Goal: Task Accomplishment & Management: Complete application form

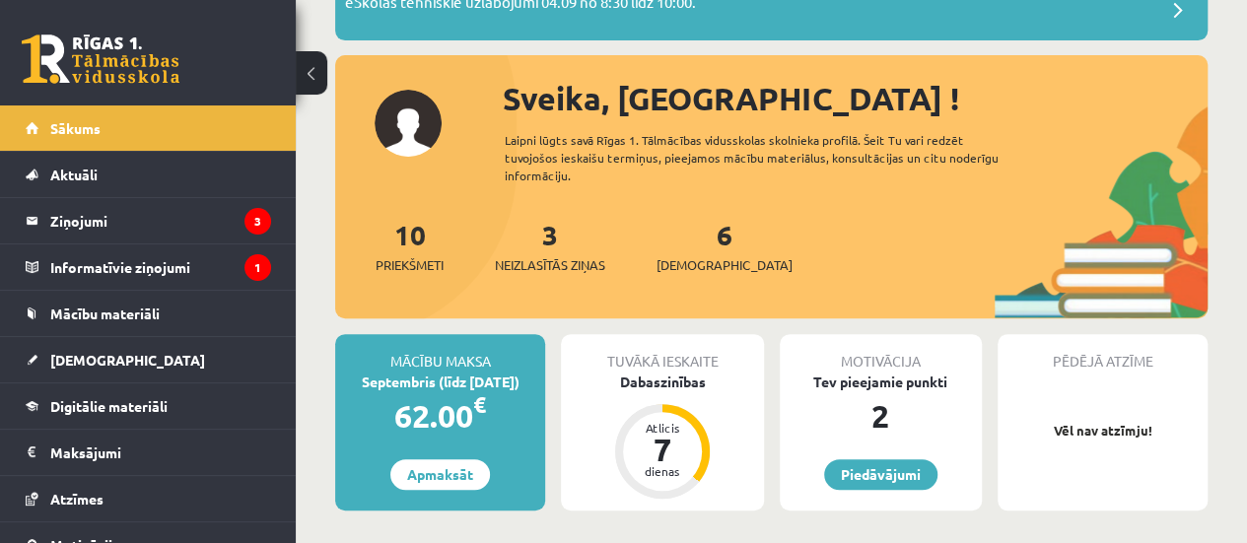
scroll to position [177, 0]
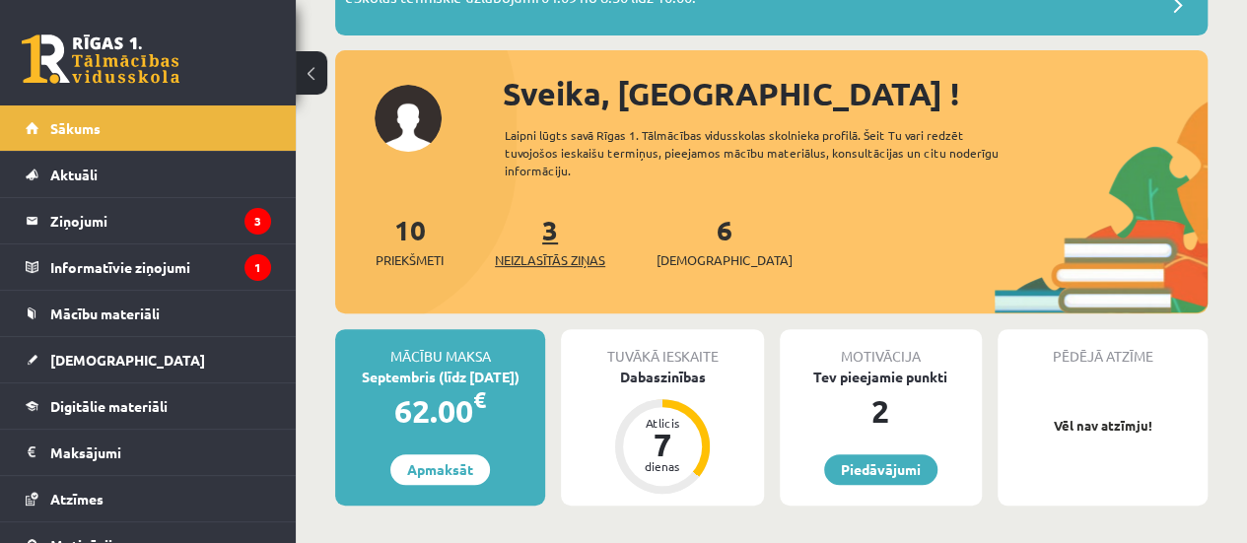
click at [552, 242] on link "3 Neizlasītās ziņas" at bounding box center [550, 241] width 110 height 58
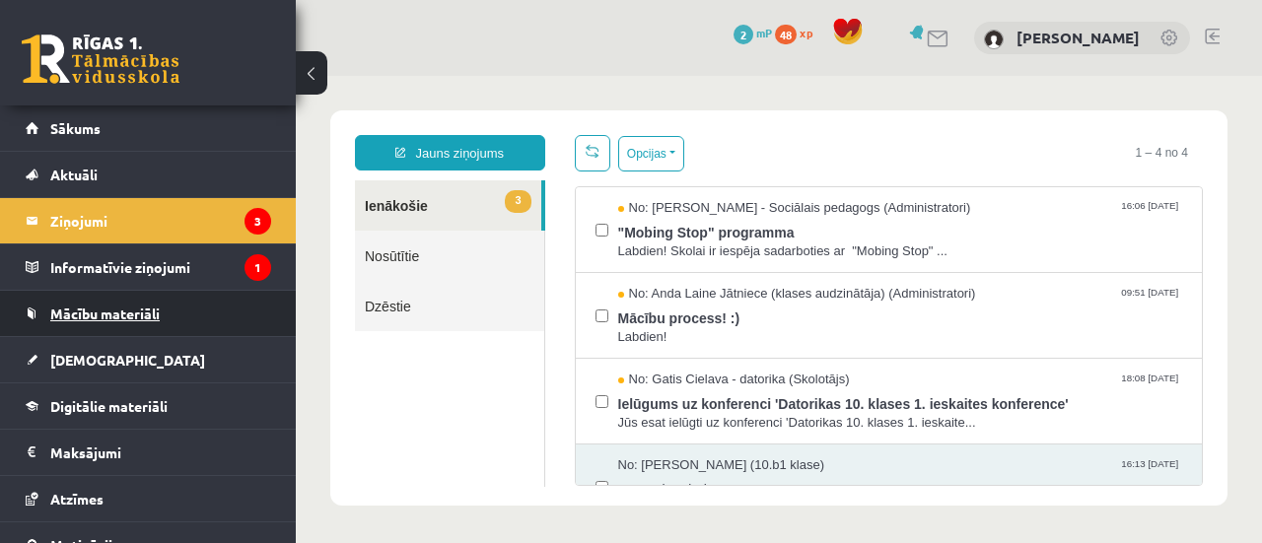
click at [140, 305] on span "Mācību materiāli" at bounding box center [104, 314] width 109 height 18
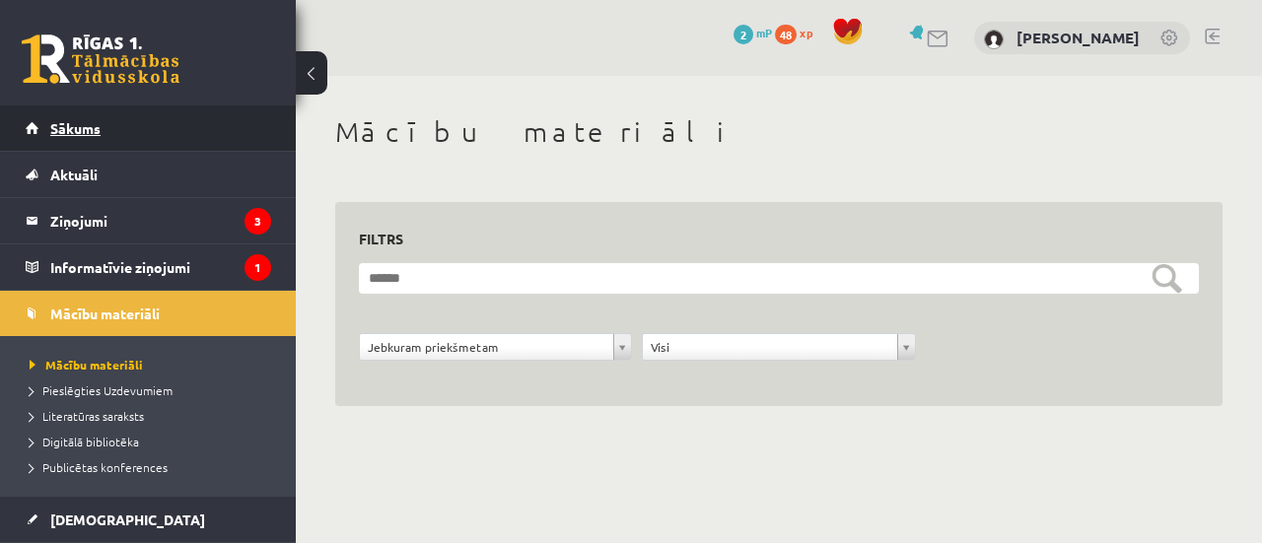
click at [110, 127] on link "Sākums" at bounding box center [148, 127] width 245 height 45
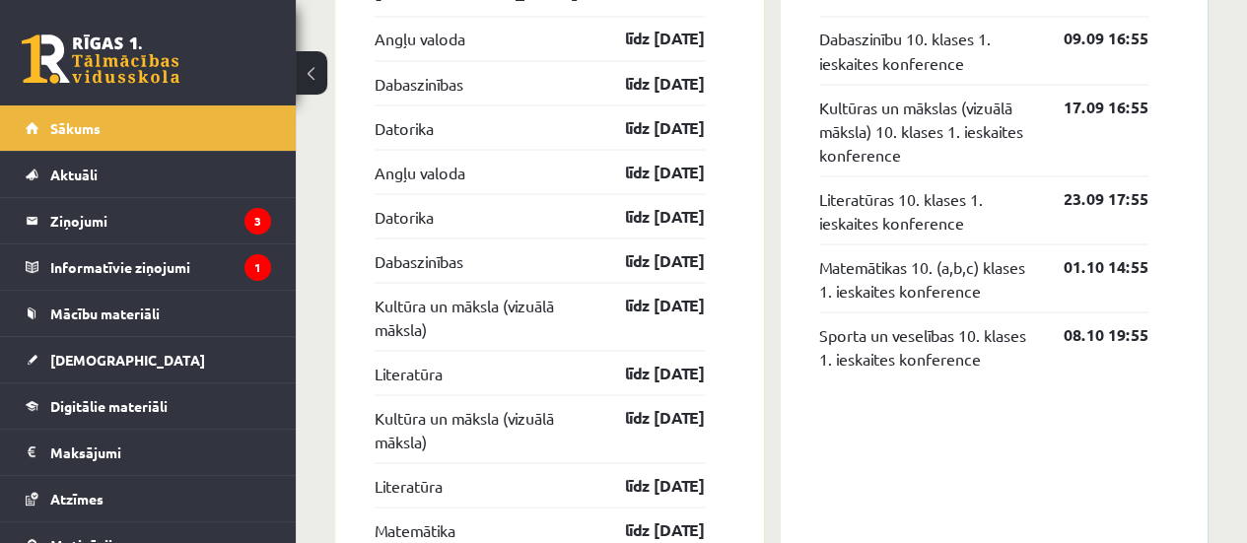
scroll to position [1719, 0]
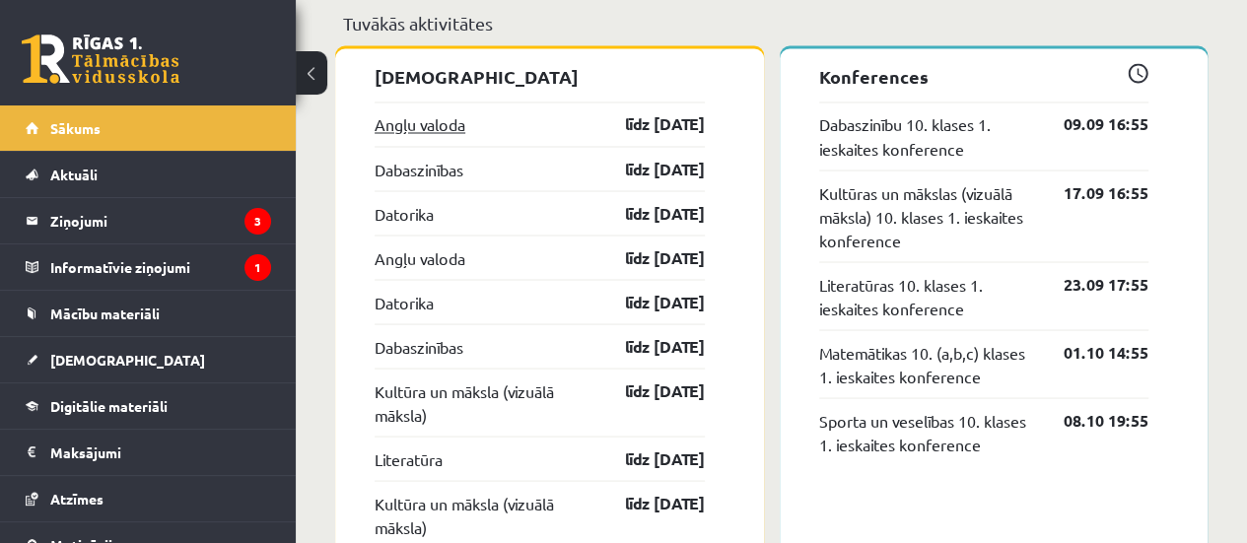
click at [422, 123] on link "Angļu valoda" at bounding box center [420, 124] width 91 height 24
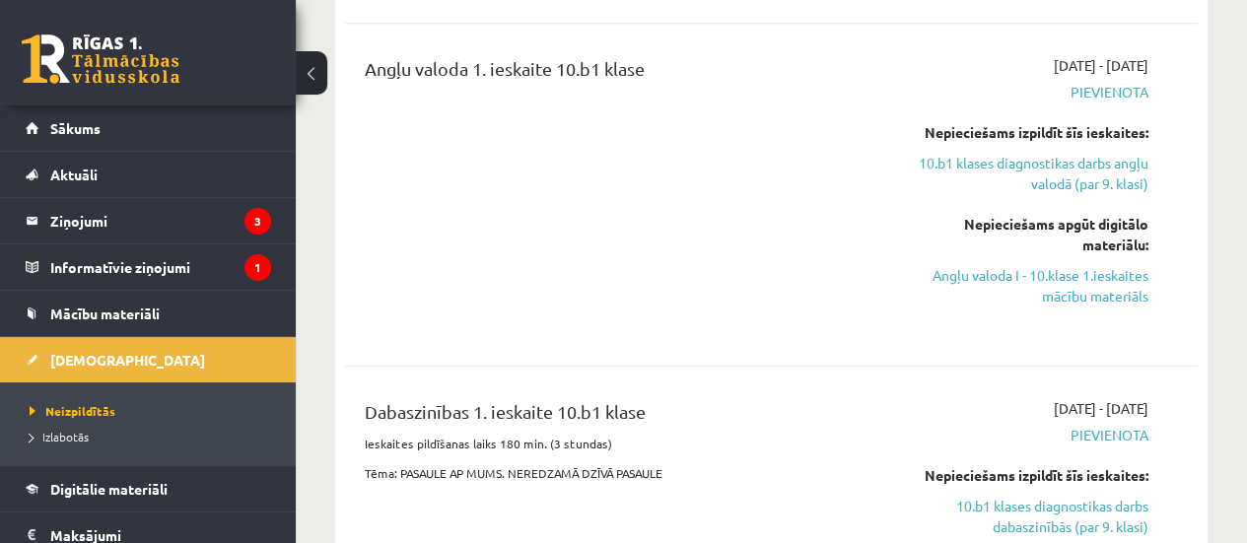
scroll to position [632, 0]
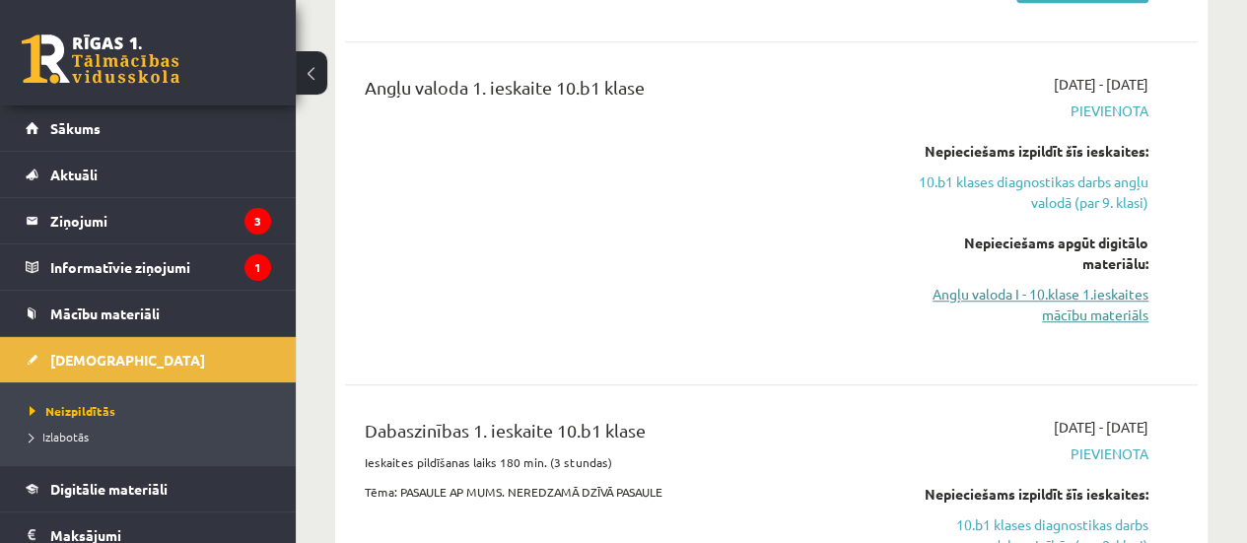
click at [1084, 303] on link "Angļu valoda I - 10.klase 1.ieskaites mācību materiāls" at bounding box center [1028, 304] width 242 height 41
click at [733, 84] on div "Angļu valoda 1. ieskaite 10.b1 klase" at bounding box center [621, 92] width 513 height 36
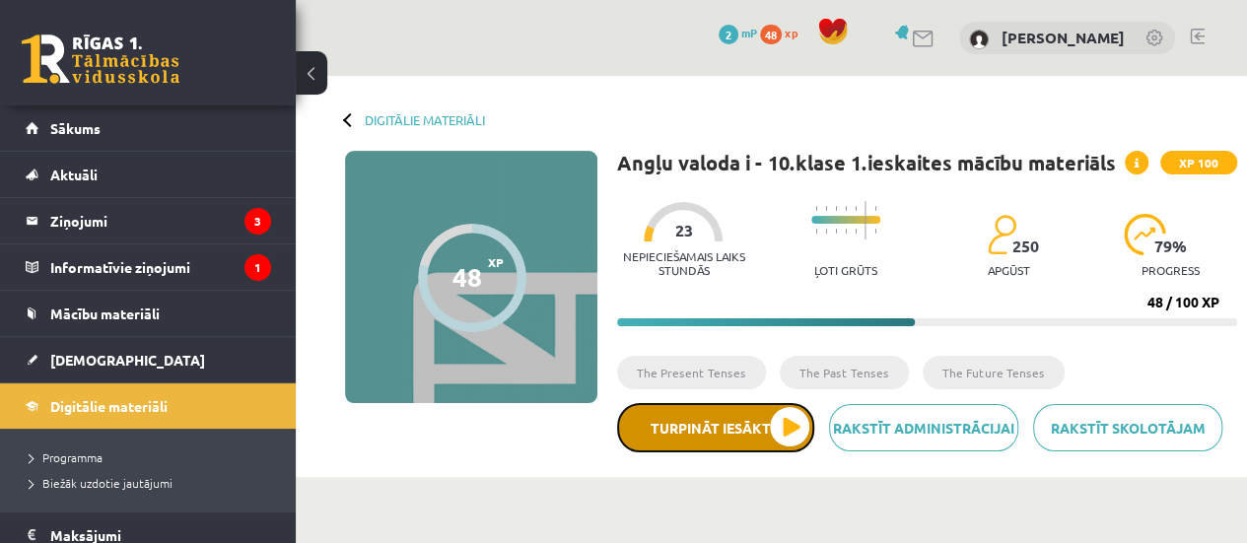
click at [728, 431] on button "Turpināt iesākto" at bounding box center [715, 427] width 197 height 49
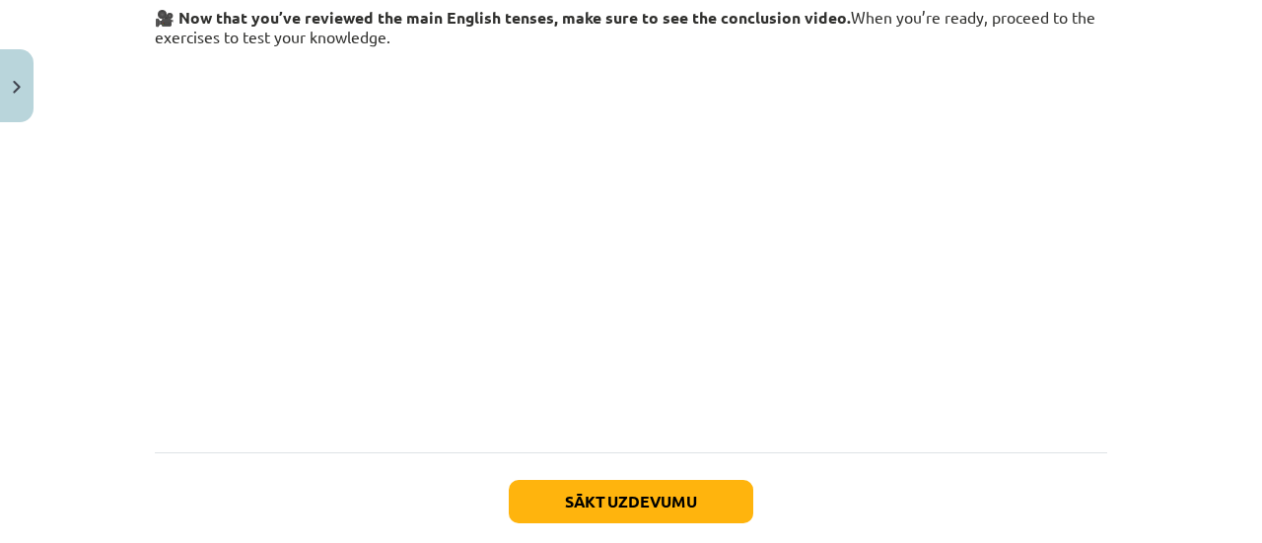
scroll to position [362, 0]
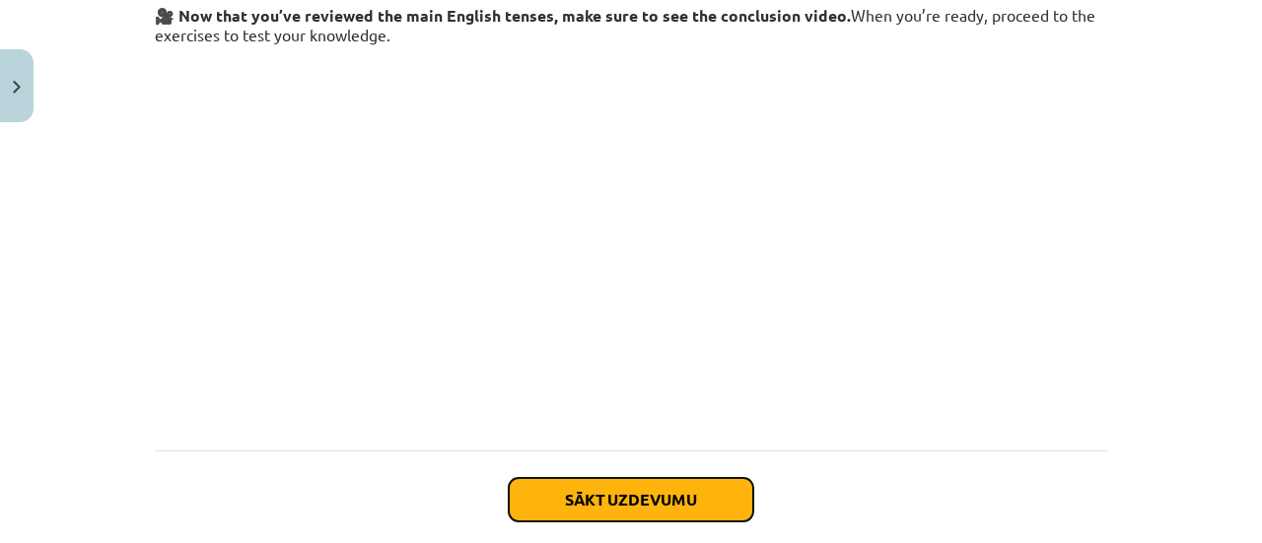
click at [619, 498] on button "Sākt uzdevumu" at bounding box center [631, 499] width 245 height 43
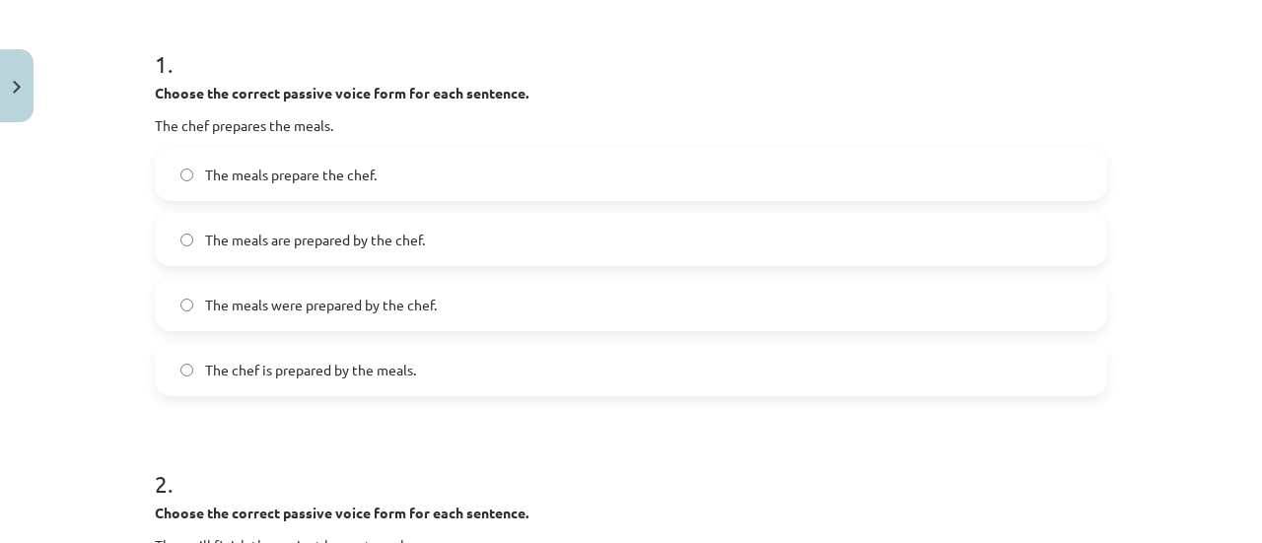
scroll to position [383, 0]
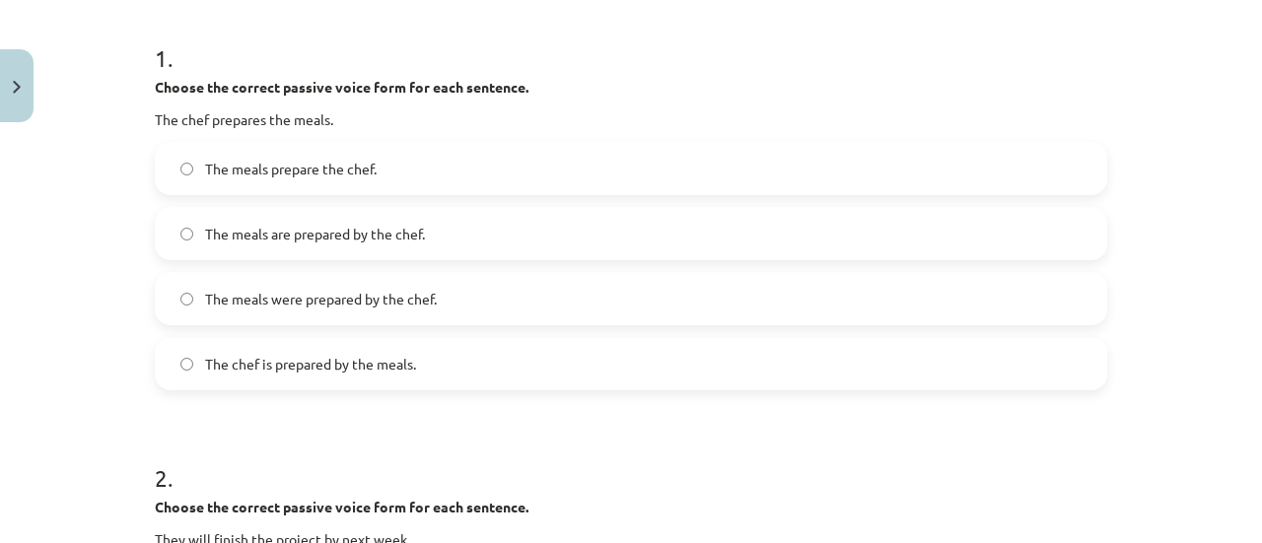
click at [231, 238] on span "The meals are prepared by the chef." at bounding box center [315, 234] width 220 height 21
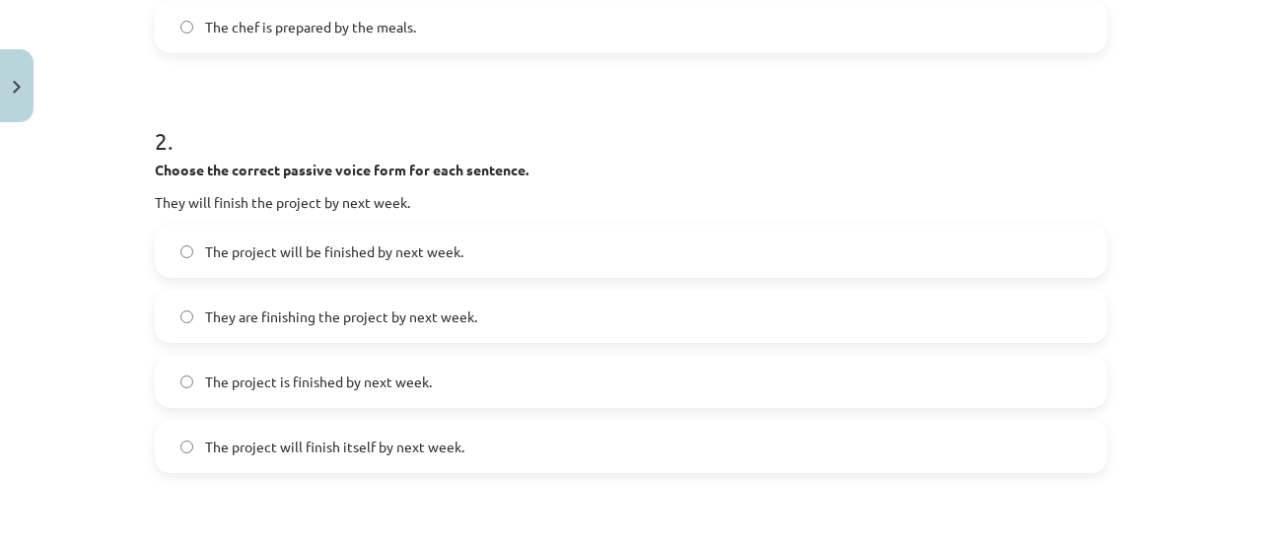
scroll to position [741, 0]
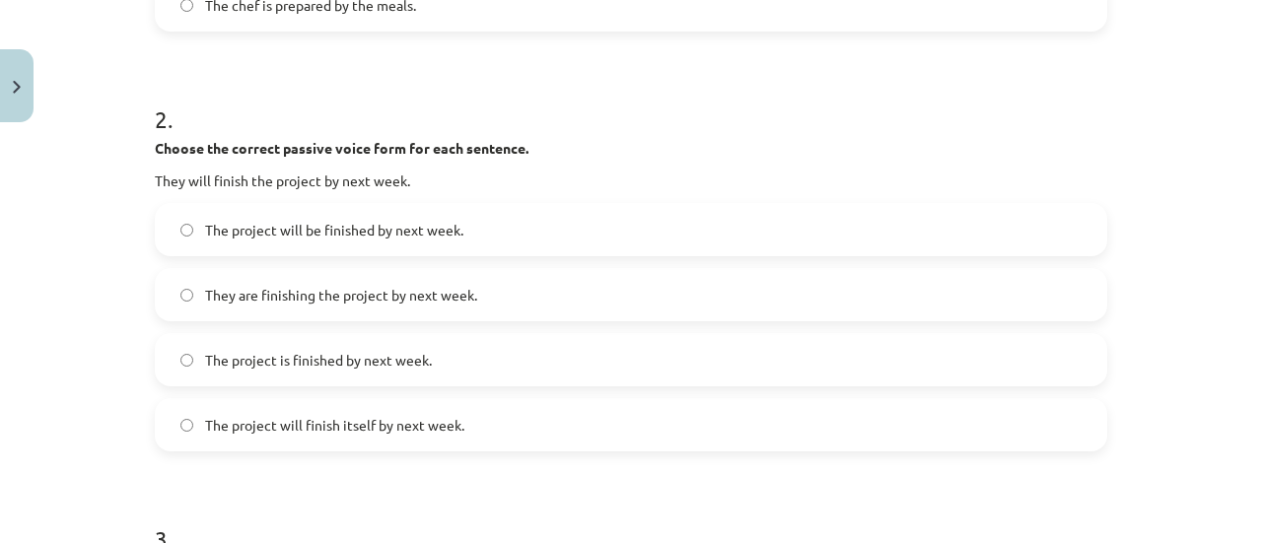
click at [304, 294] on span "They are finishing the project by next week." at bounding box center [341, 295] width 272 height 21
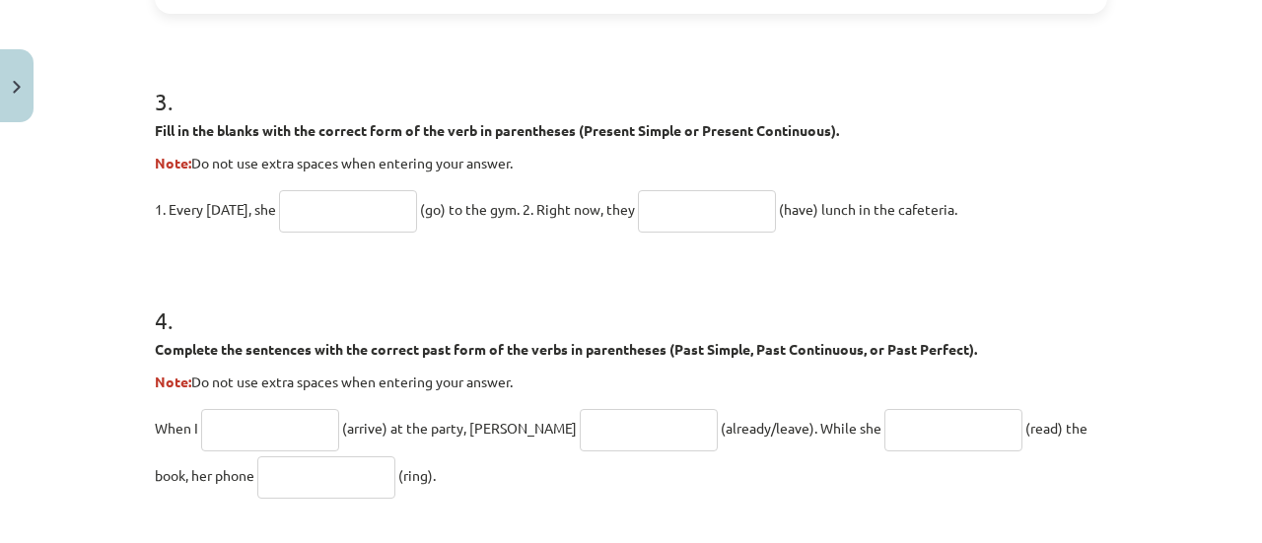
scroll to position [1180, 0]
click at [333, 227] on input "text" at bounding box center [348, 210] width 138 height 42
type input "****"
click at [710, 219] on input "text" at bounding box center [707, 210] width 138 height 42
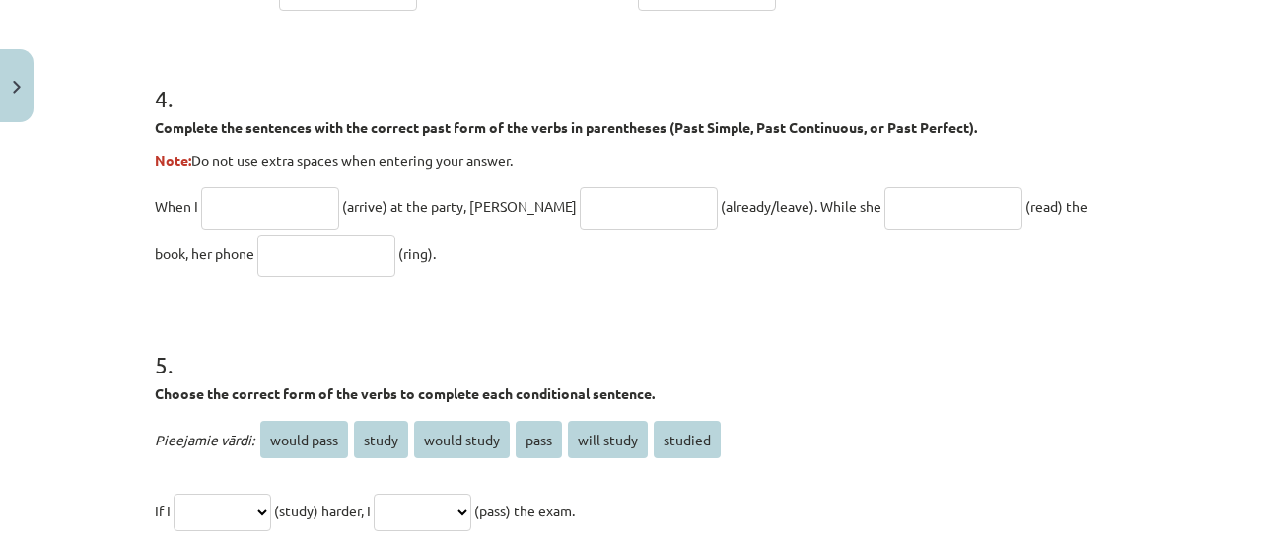
scroll to position [1402, 0]
type input "**********"
click at [248, 199] on input "text" at bounding box center [270, 207] width 138 height 42
type input "*******"
click at [580, 212] on input "text" at bounding box center [649, 207] width 138 height 42
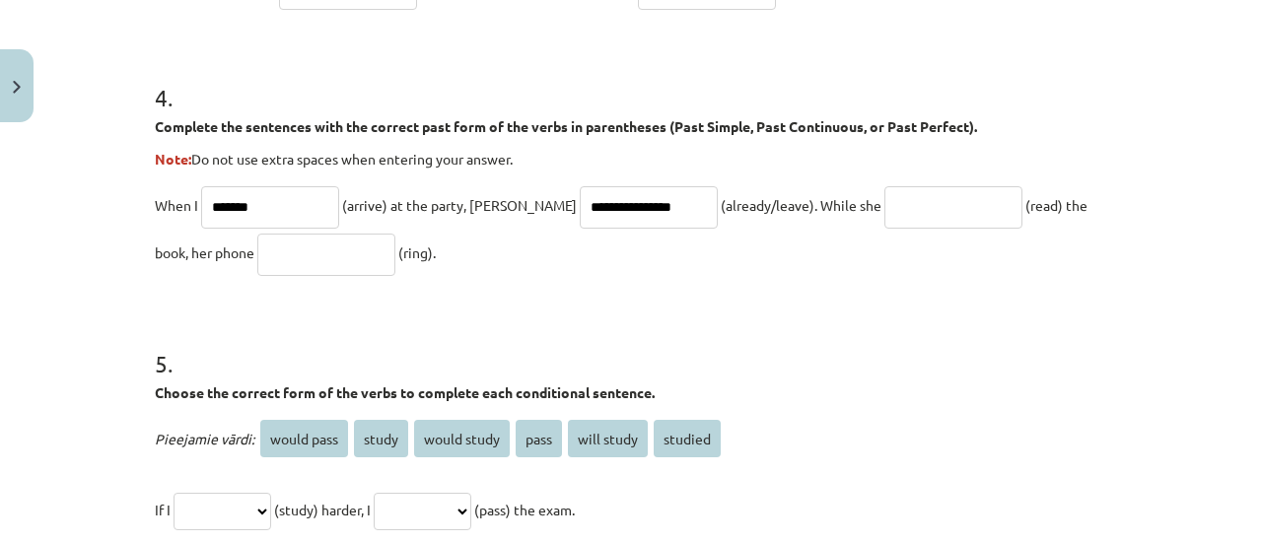
type input "**********"
click at [890, 219] on input "text" at bounding box center [953, 207] width 138 height 42
type input "*"
type input "**********"
click at [302, 247] on input "text" at bounding box center [326, 255] width 138 height 42
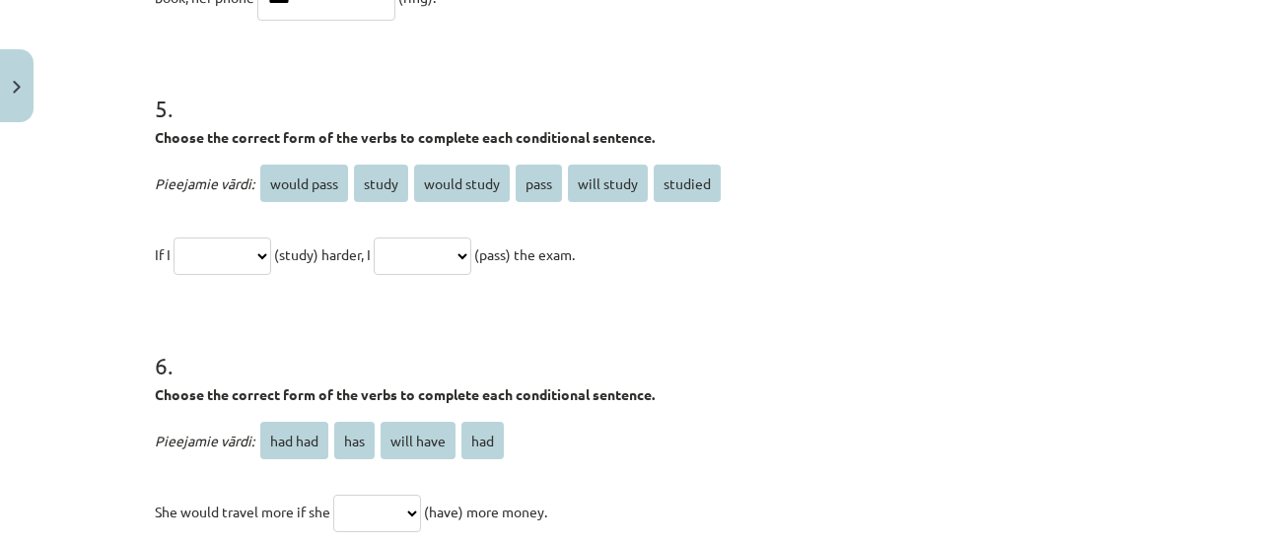
scroll to position [1678, 0]
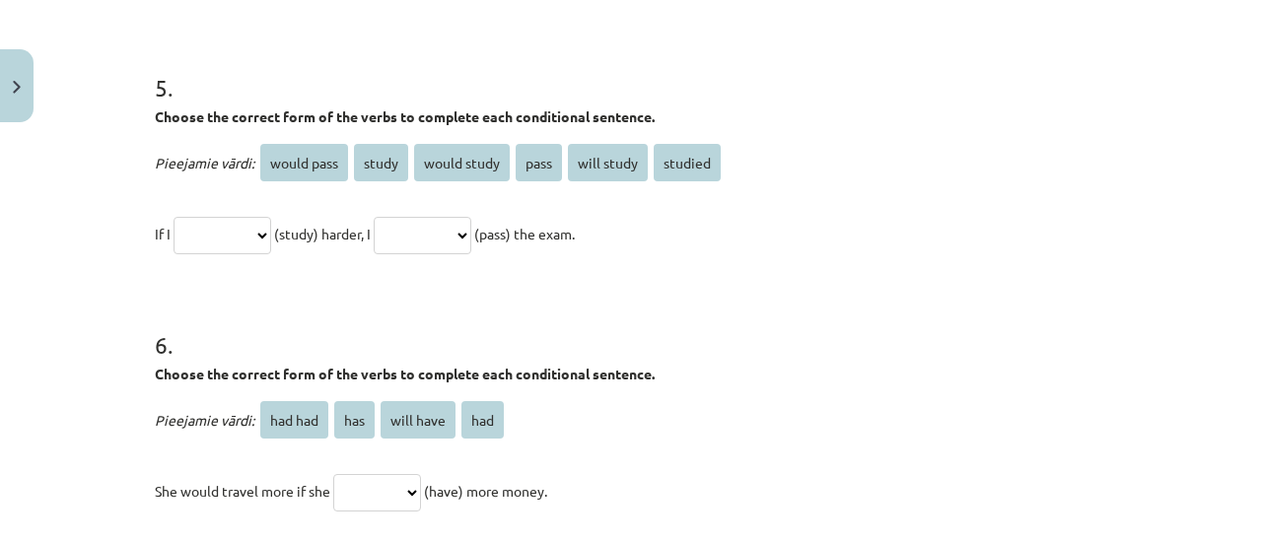
type input "****"
click at [683, 153] on span "studied" at bounding box center [687, 162] width 67 height 37
click at [271, 238] on select "**********" at bounding box center [223, 235] width 98 height 37
select select "*******"
click at [174, 217] on select "**********" at bounding box center [223, 235] width 98 height 37
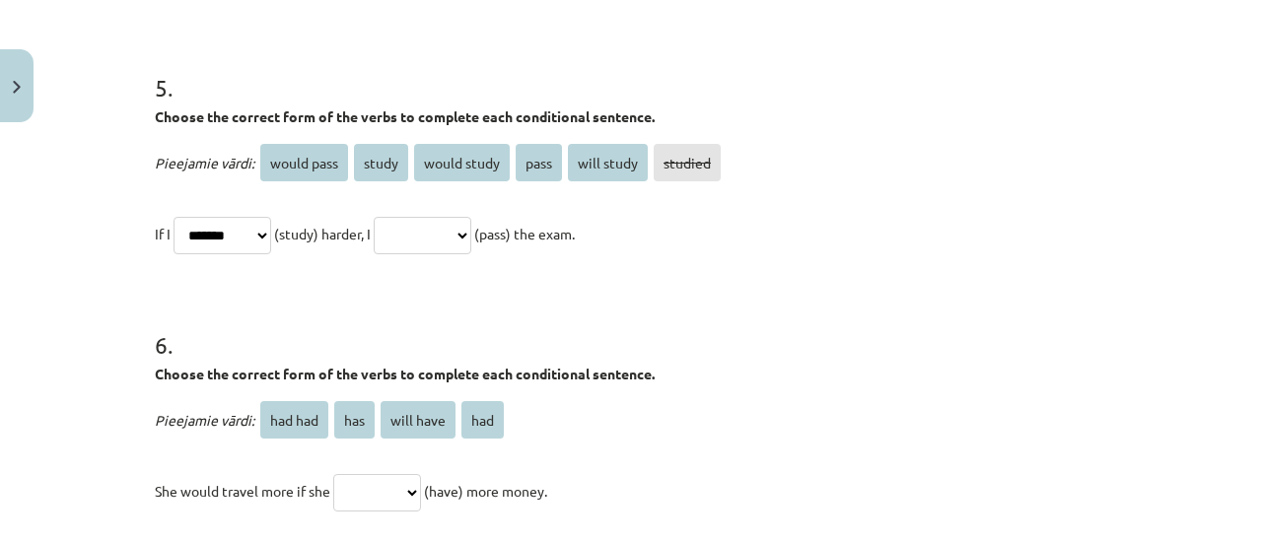
click at [471, 240] on select "**********" at bounding box center [423, 235] width 98 height 37
select select "**********"
click at [396, 217] on select "**********" at bounding box center [423, 235] width 98 height 37
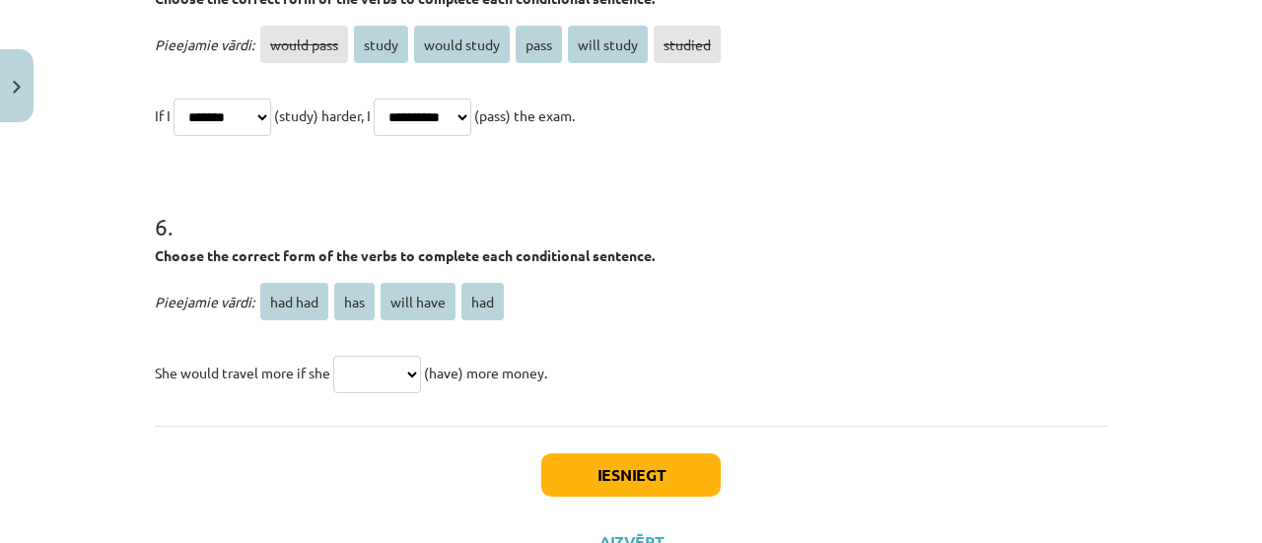
scroll to position [1862, 0]
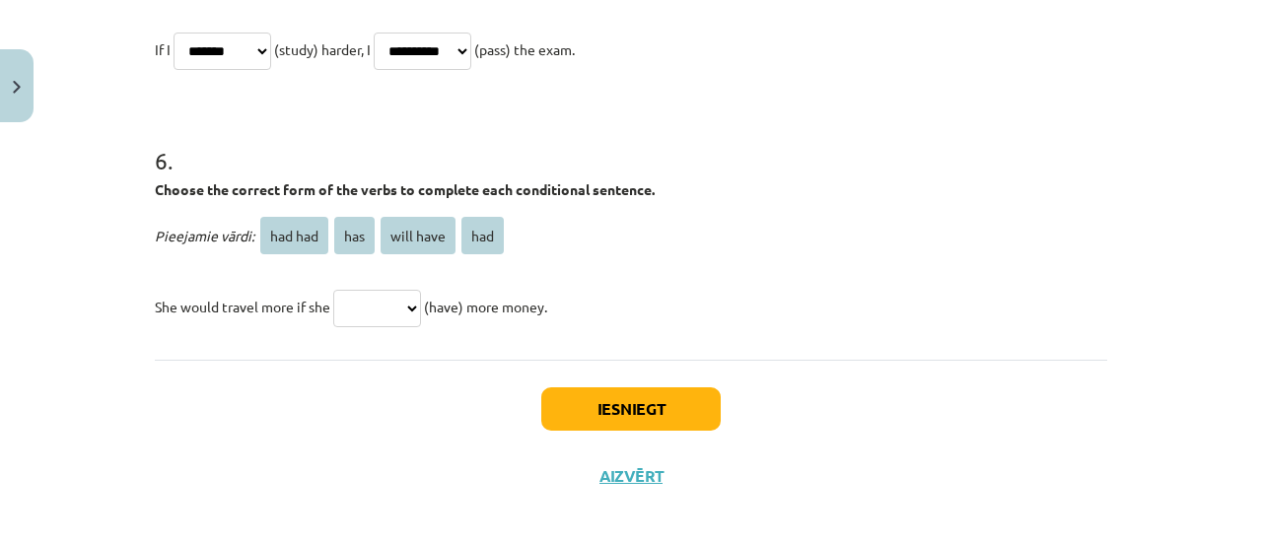
click at [406, 302] on select "******* *** ********* ***" at bounding box center [377, 308] width 88 height 37
select select "***"
click at [333, 290] on select "******* *** ********* ***" at bounding box center [377, 308] width 88 height 37
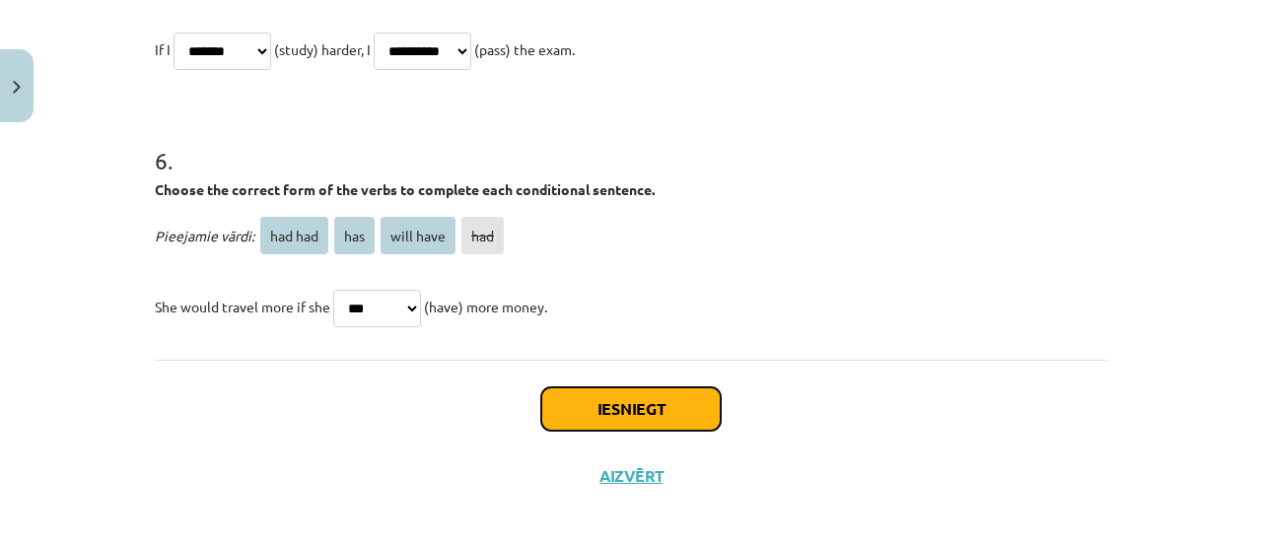
click at [607, 411] on button "Iesniegt" at bounding box center [630, 408] width 179 height 43
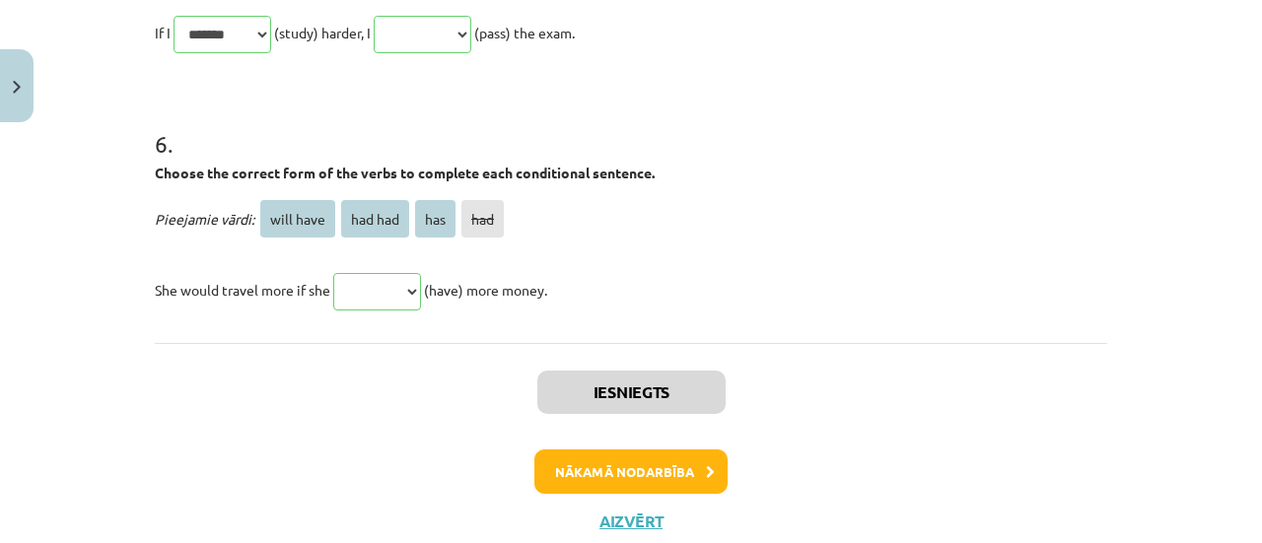
scroll to position [2170, 0]
click at [629, 467] on button "Nākamā nodarbība" at bounding box center [630, 471] width 193 height 45
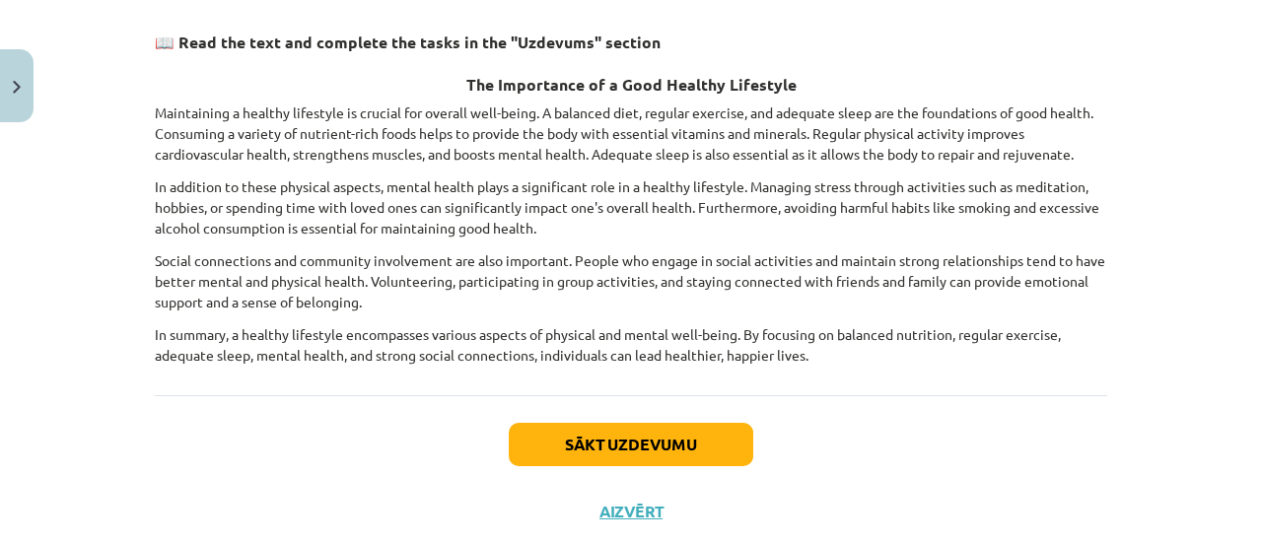
scroll to position [338, 0]
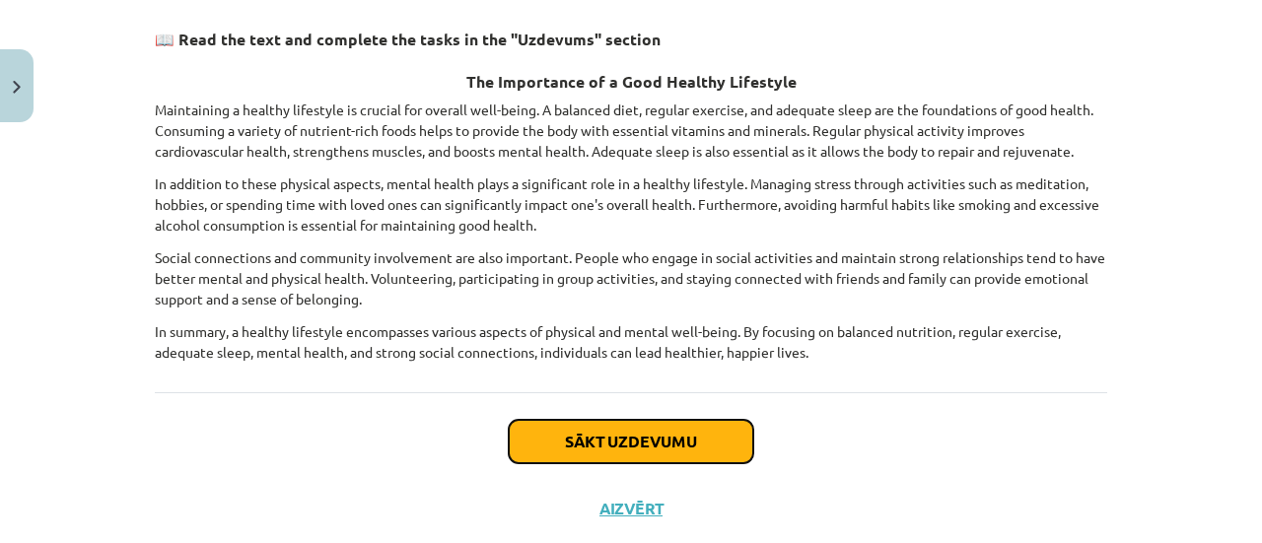
click at [629, 441] on button "Sākt uzdevumu" at bounding box center [631, 441] width 245 height 43
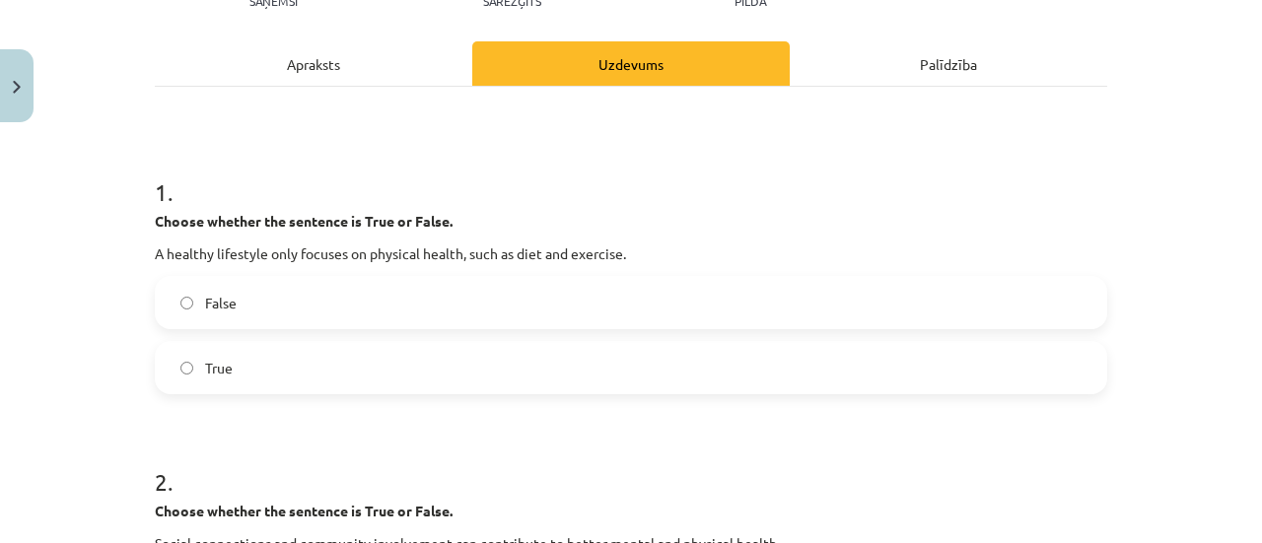
scroll to position [290, 0]
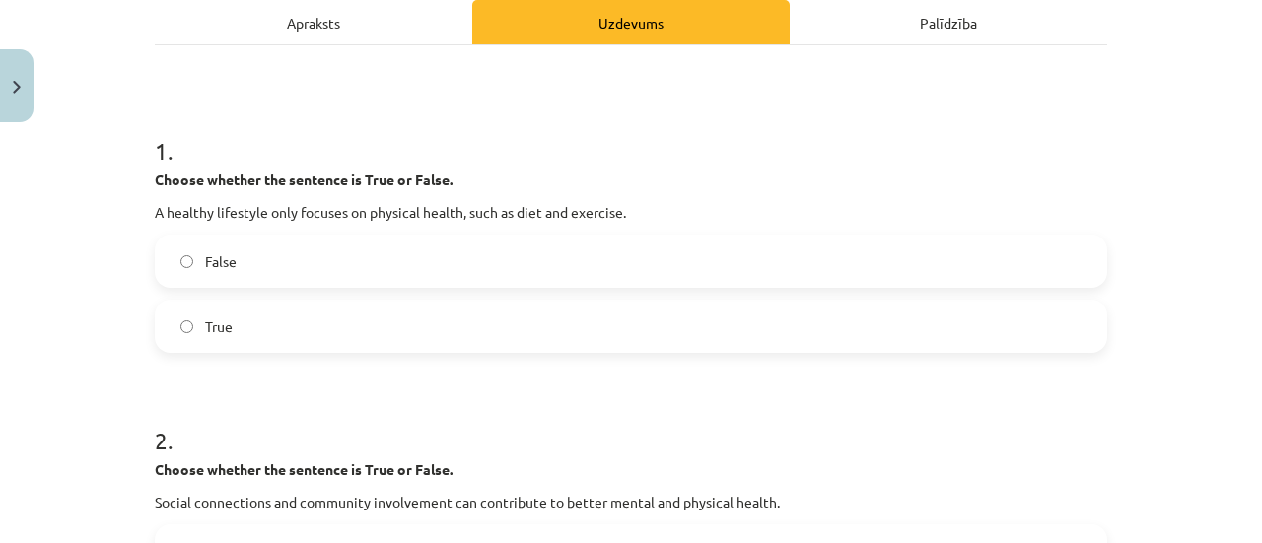
click at [293, 251] on label "False" at bounding box center [631, 261] width 948 height 49
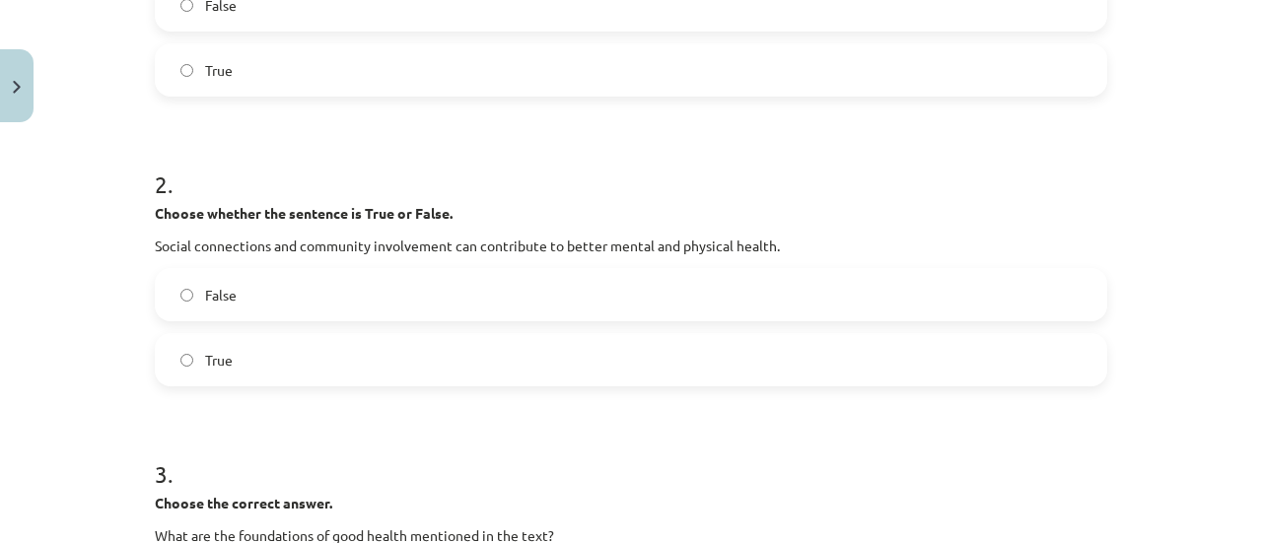
scroll to position [574, 0]
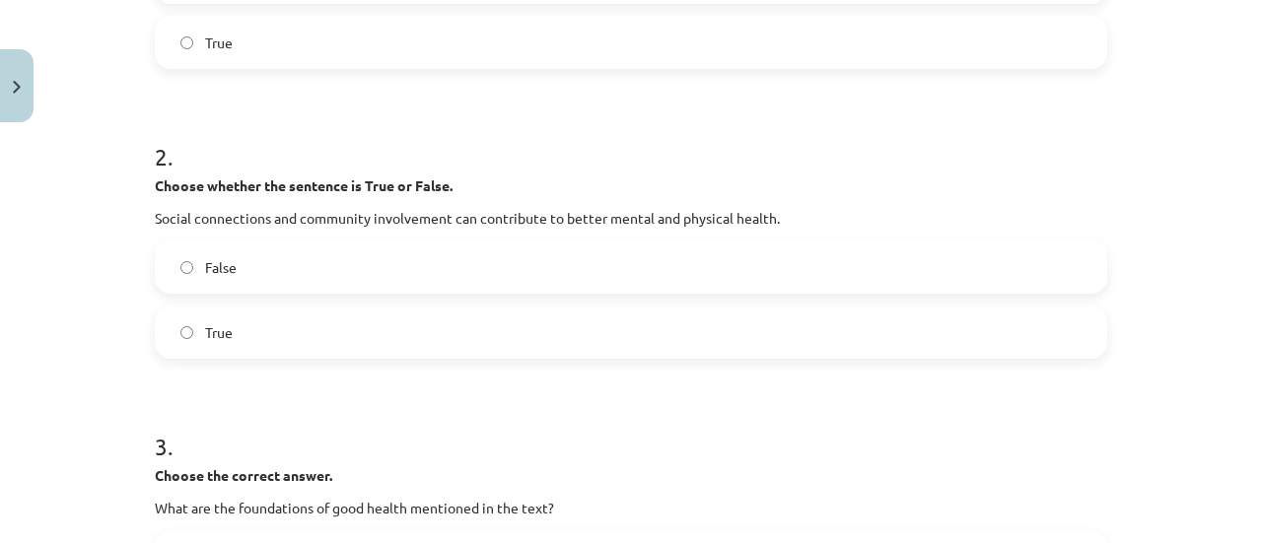
click at [284, 263] on label "False" at bounding box center [631, 267] width 948 height 49
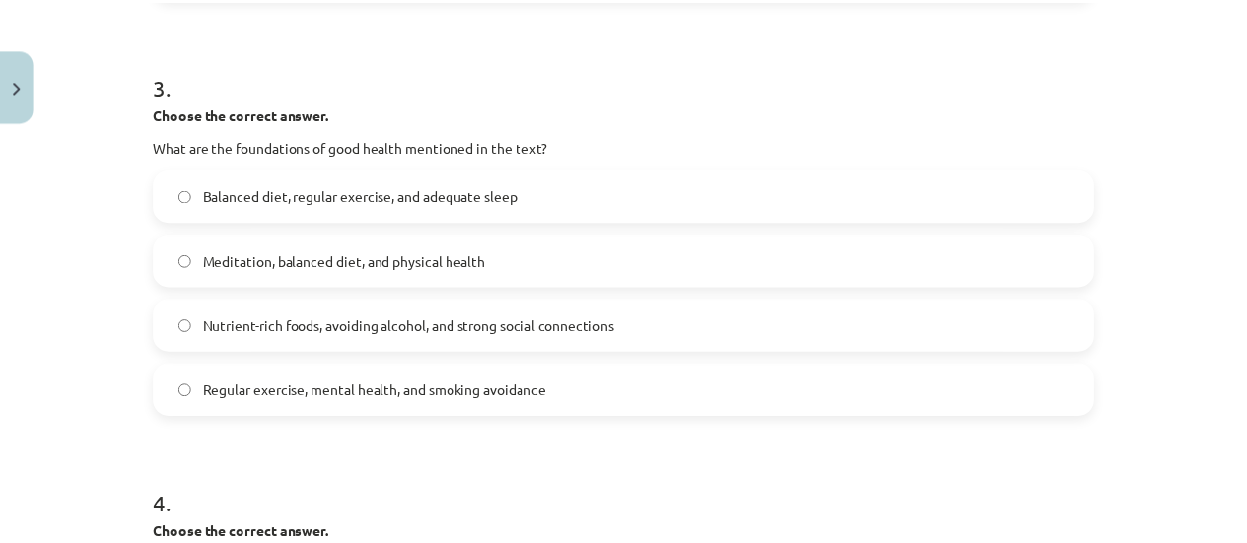
scroll to position [934, 0]
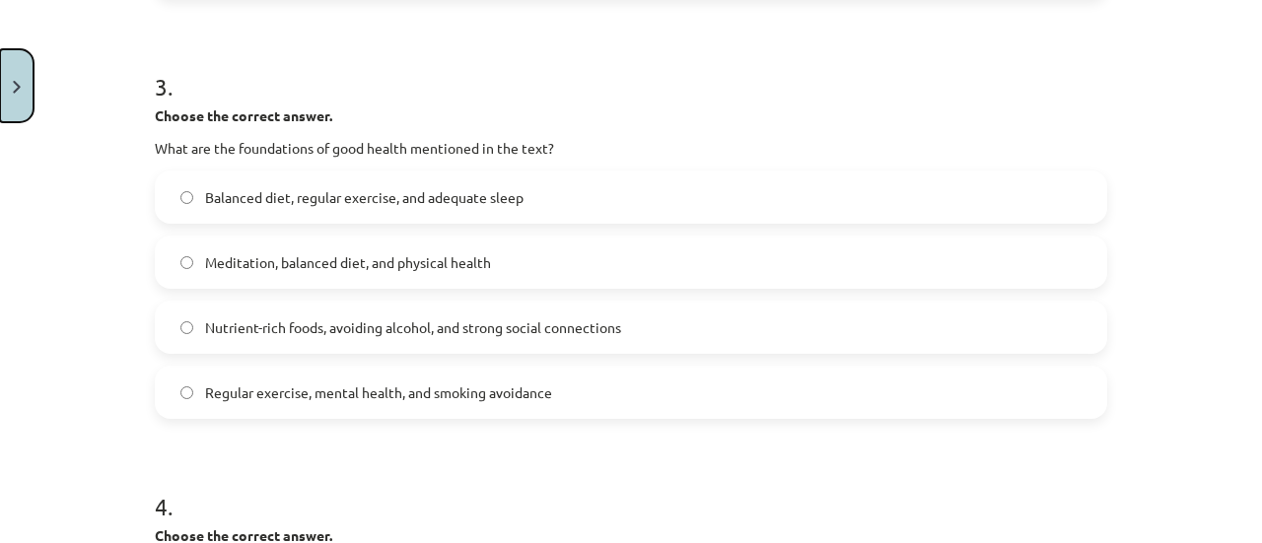
click at [16, 99] on button "Close" at bounding box center [17, 85] width 34 height 73
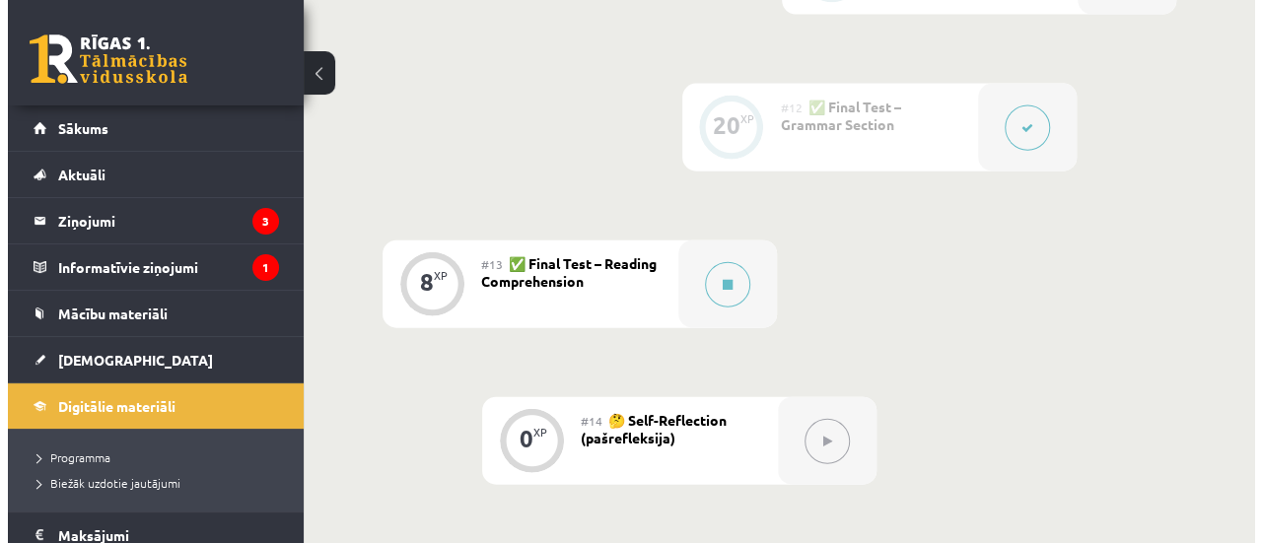
scroll to position [2199, 0]
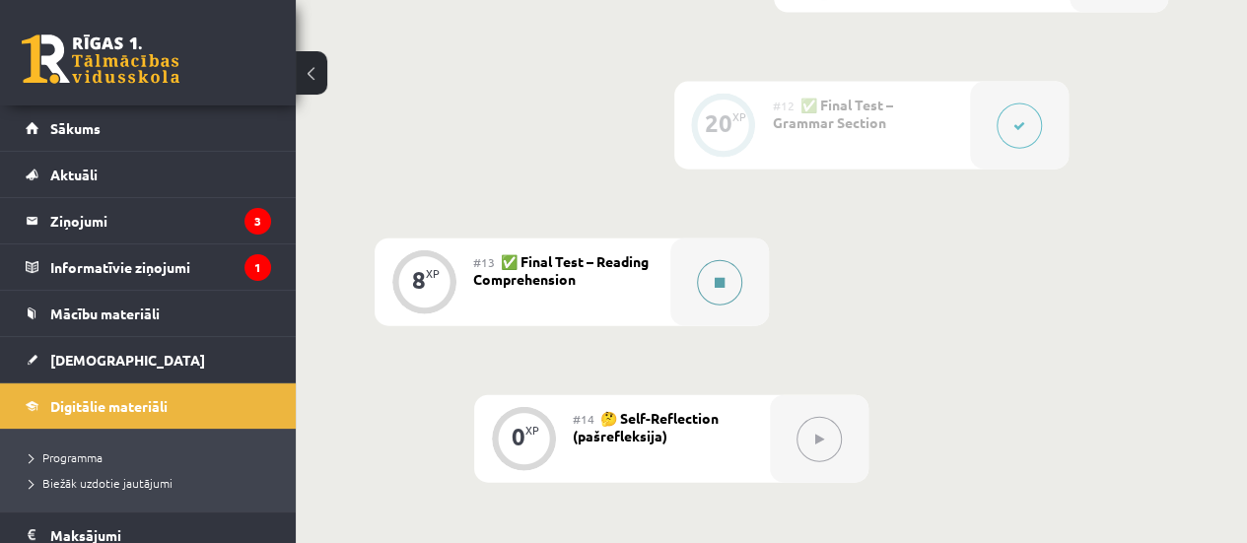
click at [730, 288] on button at bounding box center [719, 282] width 45 height 45
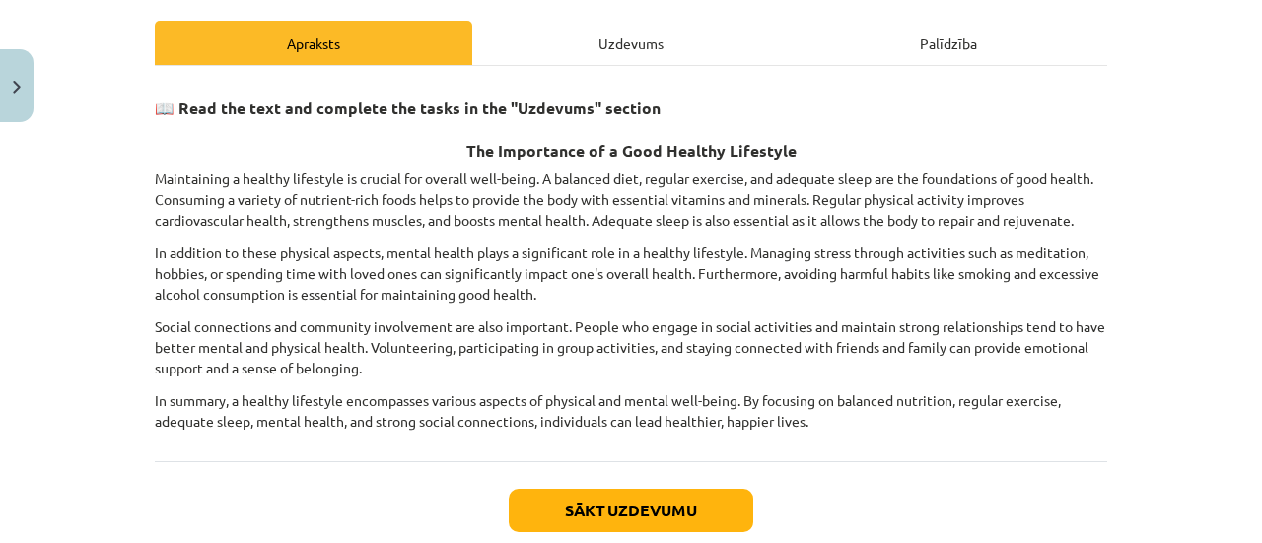
scroll to position [270, 0]
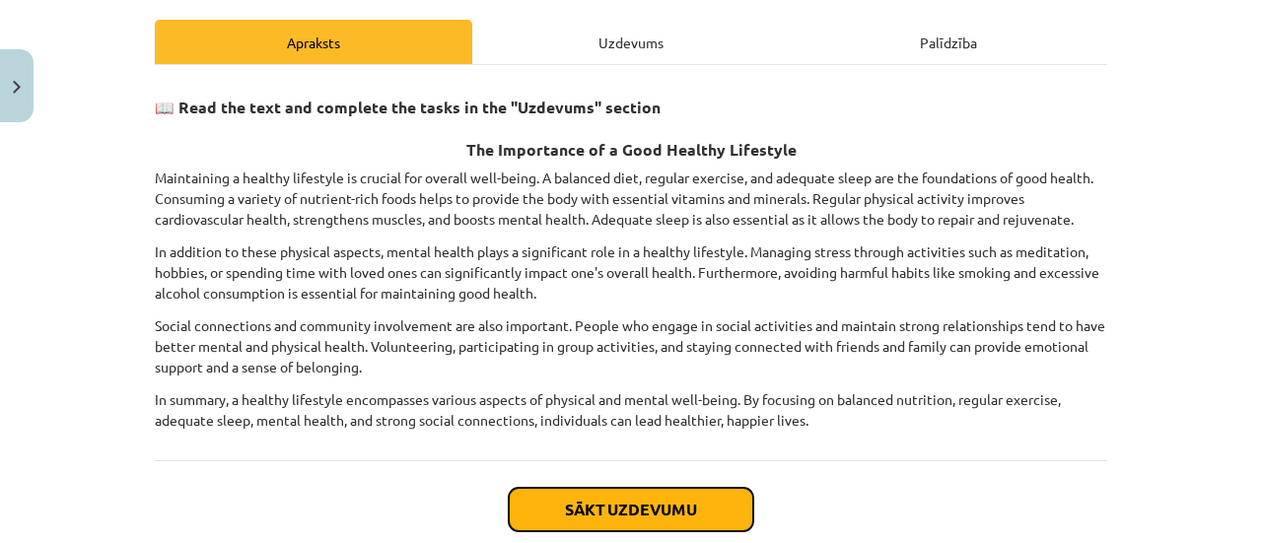
click at [631, 500] on button "Sākt uzdevumu" at bounding box center [631, 509] width 245 height 43
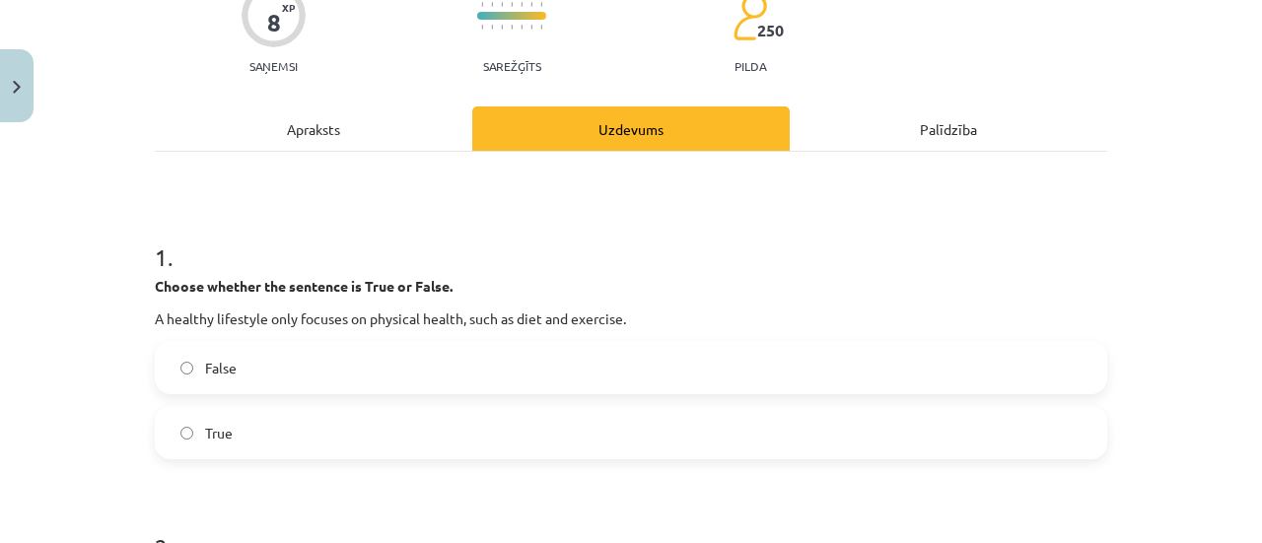
scroll to position [213, 0]
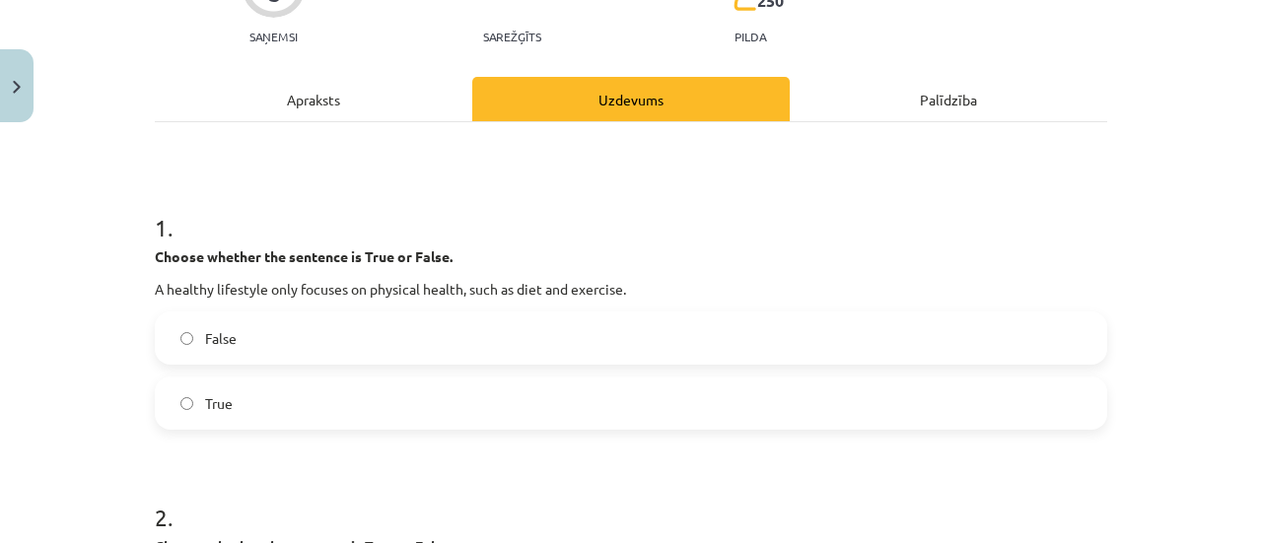
click at [455, 361] on label "False" at bounding box center [631, 338] width 948 height 49
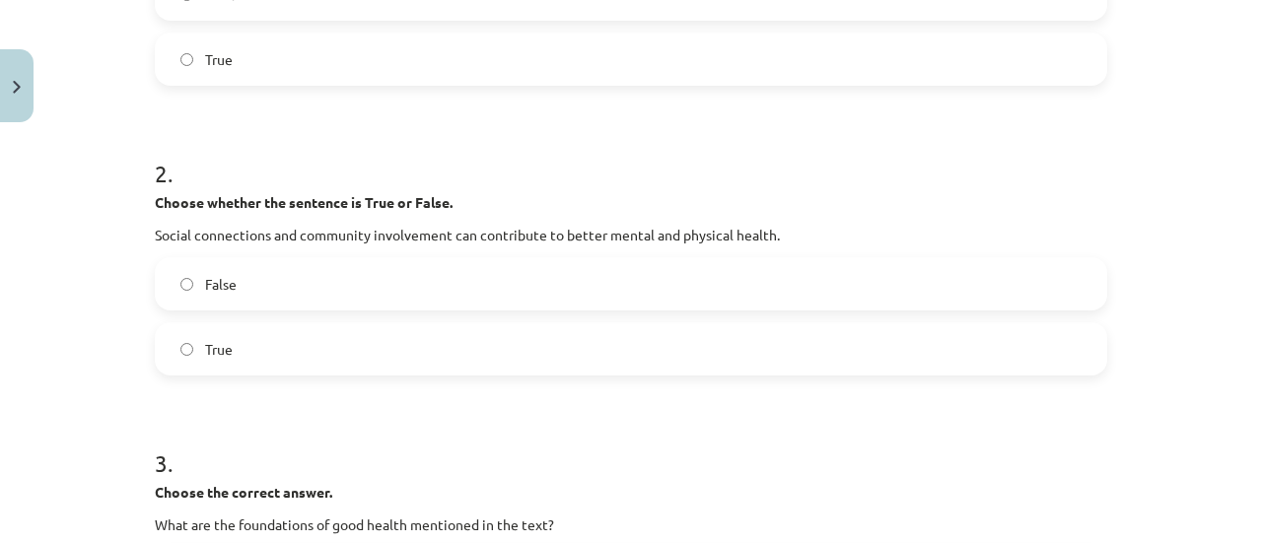
scroll to position [558, 0]
click at [430, 348] on label "True" at bounding box center [631, 347] width 948 height 49
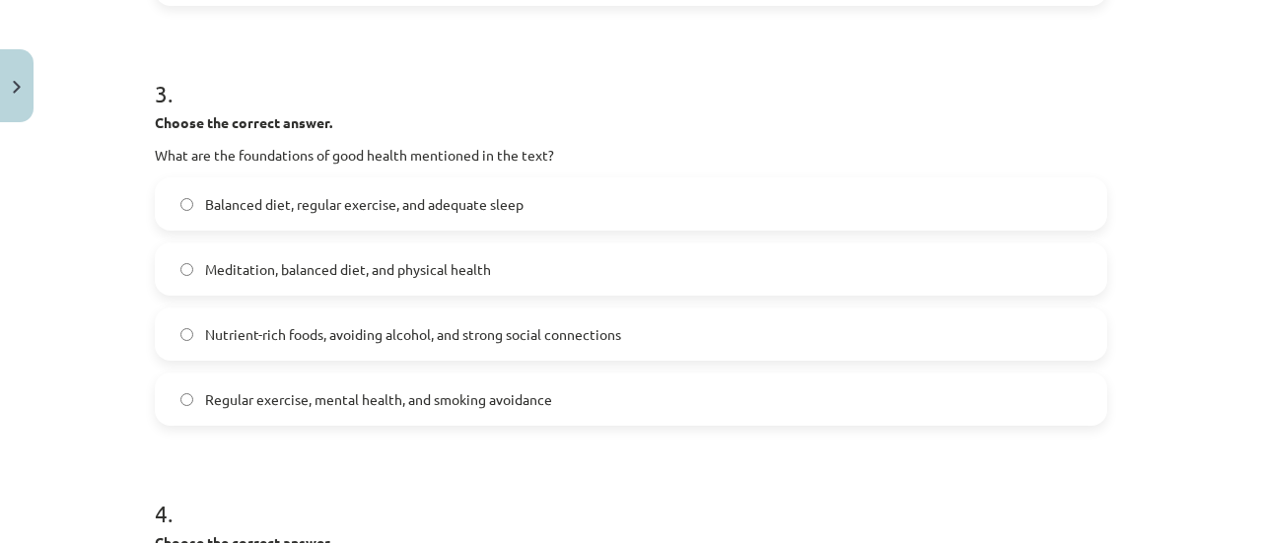
scroll to position [934, 0]
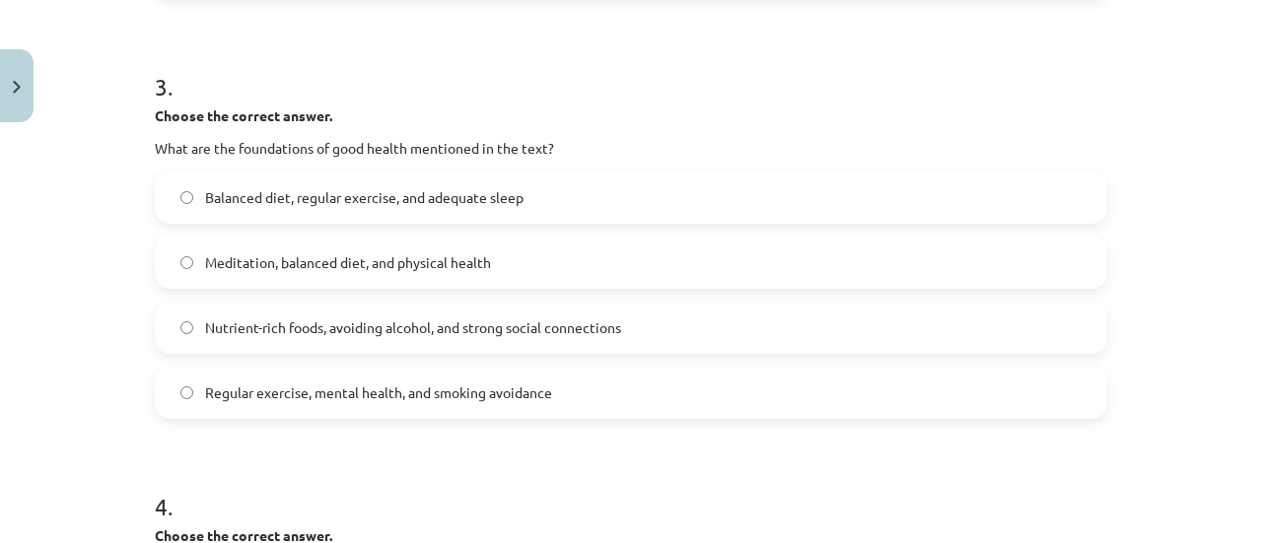
click at [345, 206] on span "Balanced diet, regular exercise, and adequate sleep" at bounding box center [364, 197] width 318 height 21
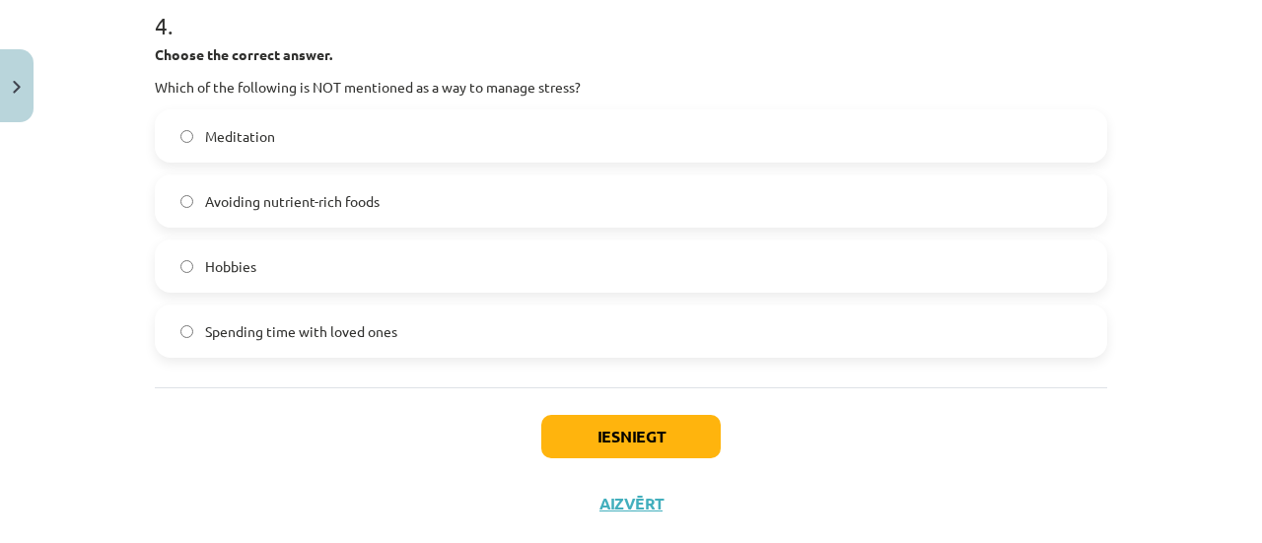
scroll to position [1418, 0]
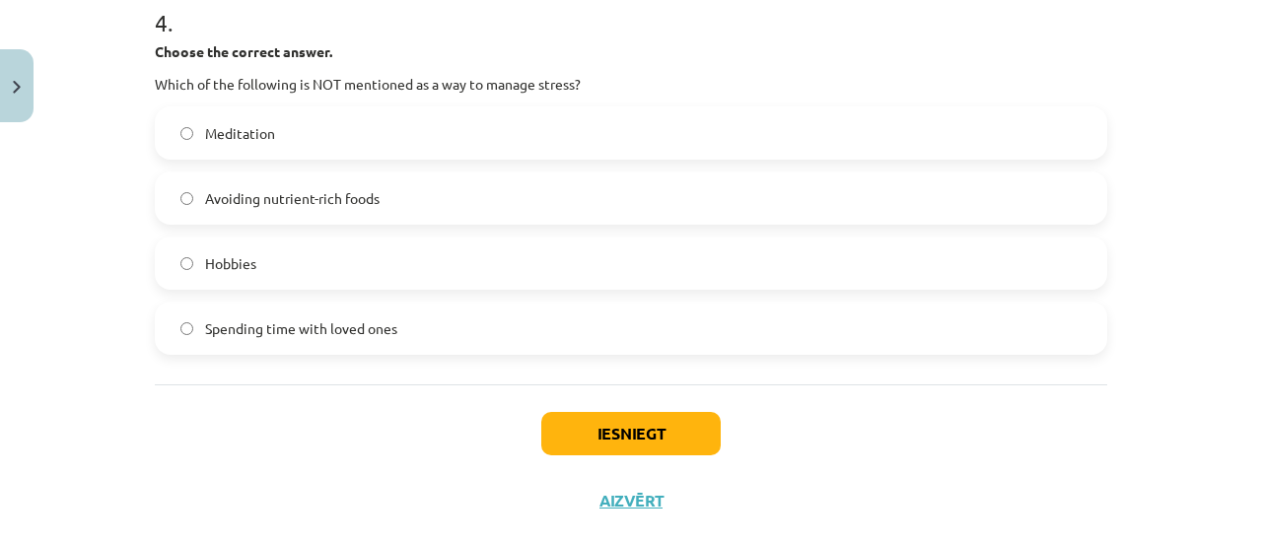
click at [314, 198] on span "Avoiding nutrient-rich foods" at bounding box center [292, 198] width 175 height 21
click at [617, 429] on button "Iesniegt" at bounding box center [630, 433] width 179 height 43
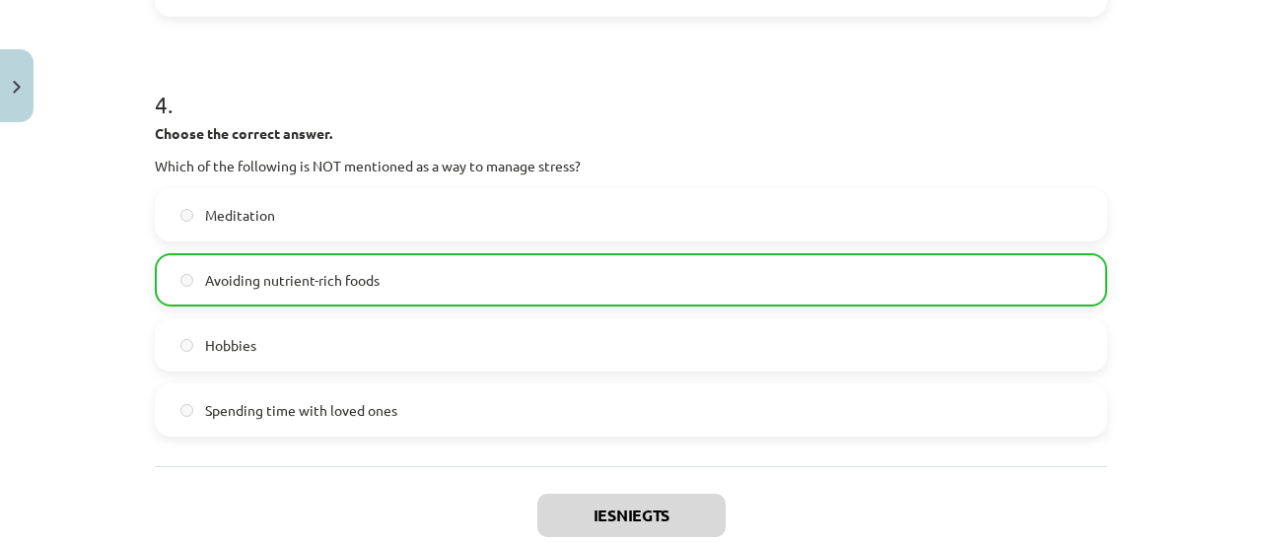
scroll to position [1518, 0]
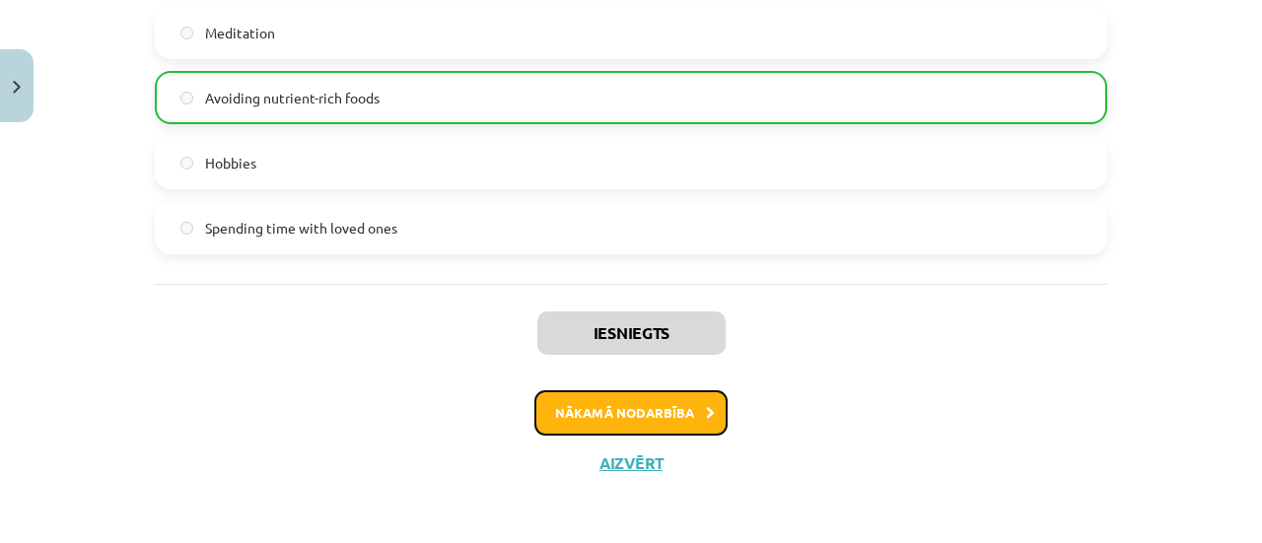
click at [605, 413] on button "Nākamā nodarbība" at bounding box center [630, 412] width 193 height 45
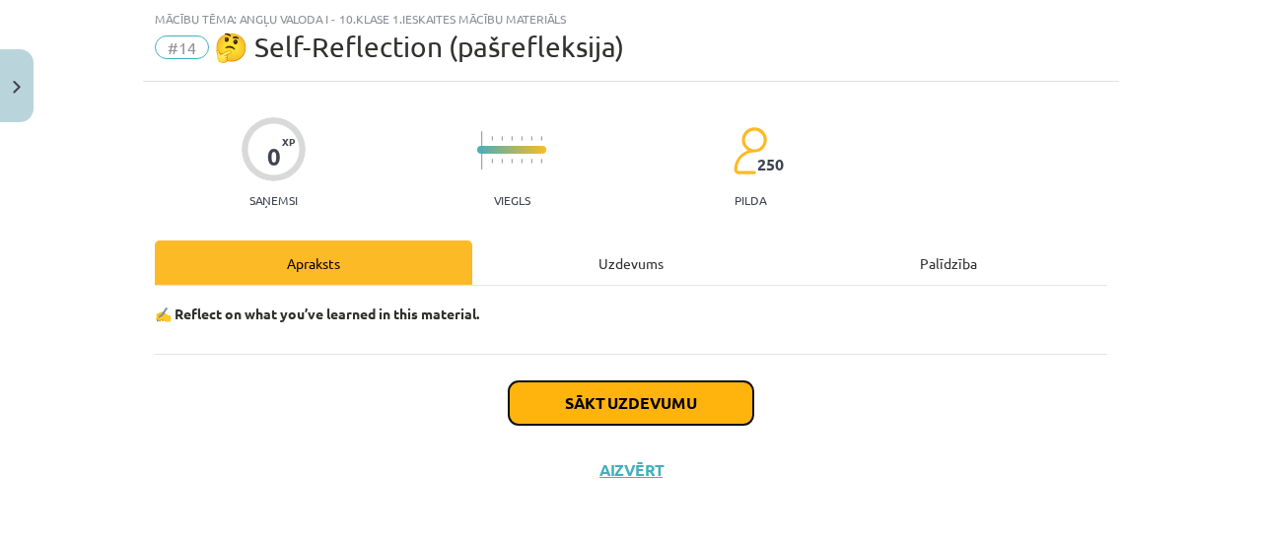
click at [605, 413] on button "Sākt uzdevumu" at bounding box center [631, 403] width 245 height 43
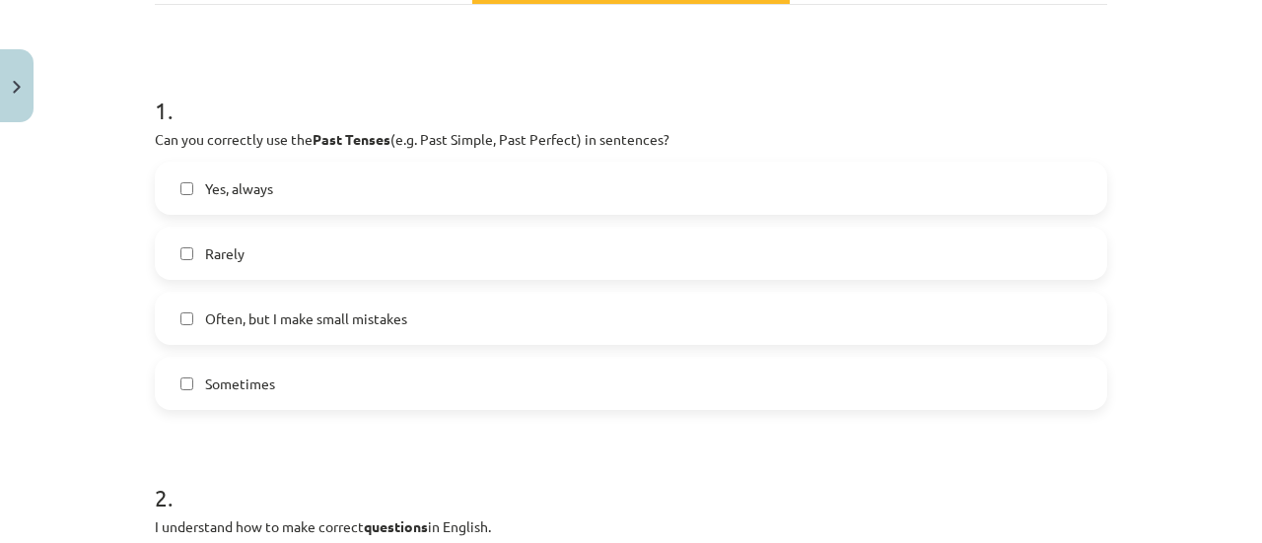
scroll to position [359, 0]
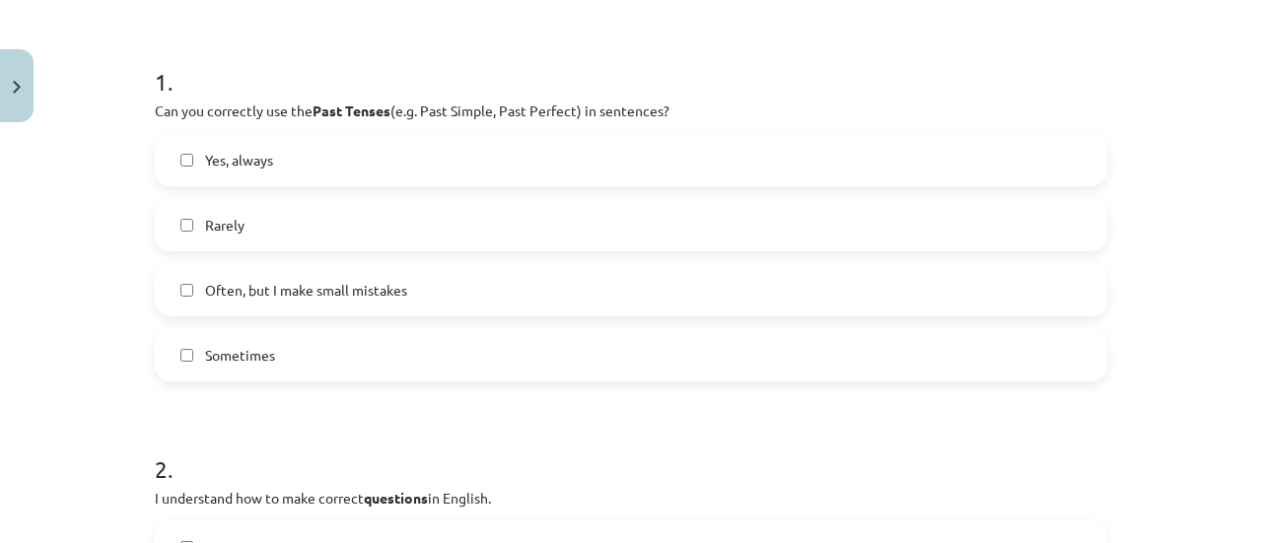
click at [337, 286] on span "Often, but I make small mistakes" at bounding box center [306, 290] width 202 height 21
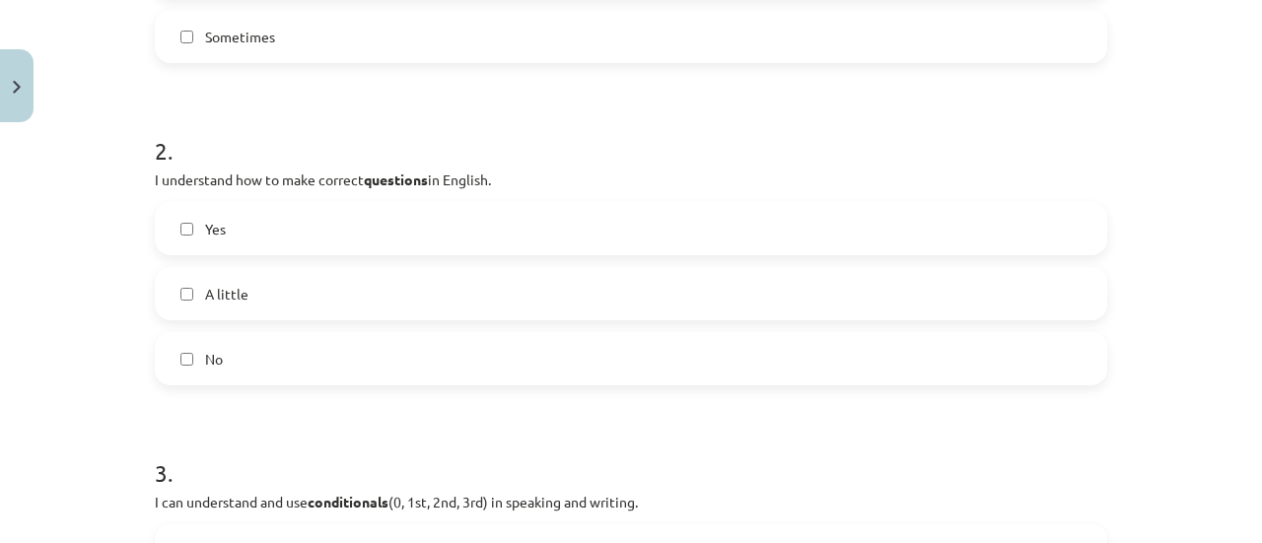
scroll to position [679, 0]
click at [229, 222] on label "Yes" at bounding box center [631, 226] width 948 height 49
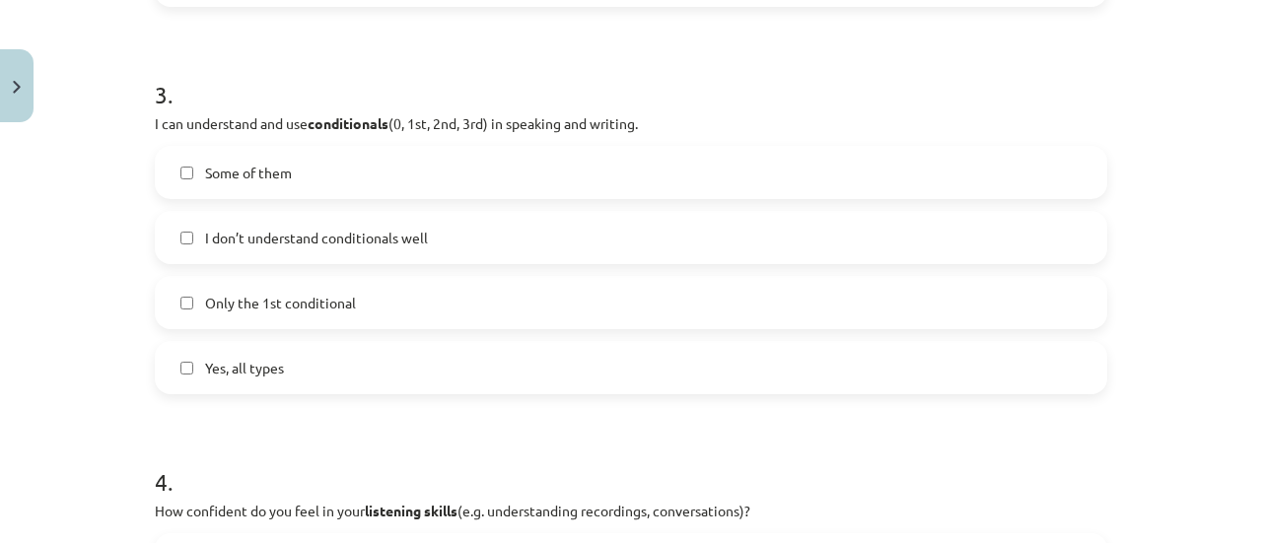
scroll to position [1057, 0]
click at [245, 166] on span "Some of them" at bounding box center [248, 172] width 87 height 21
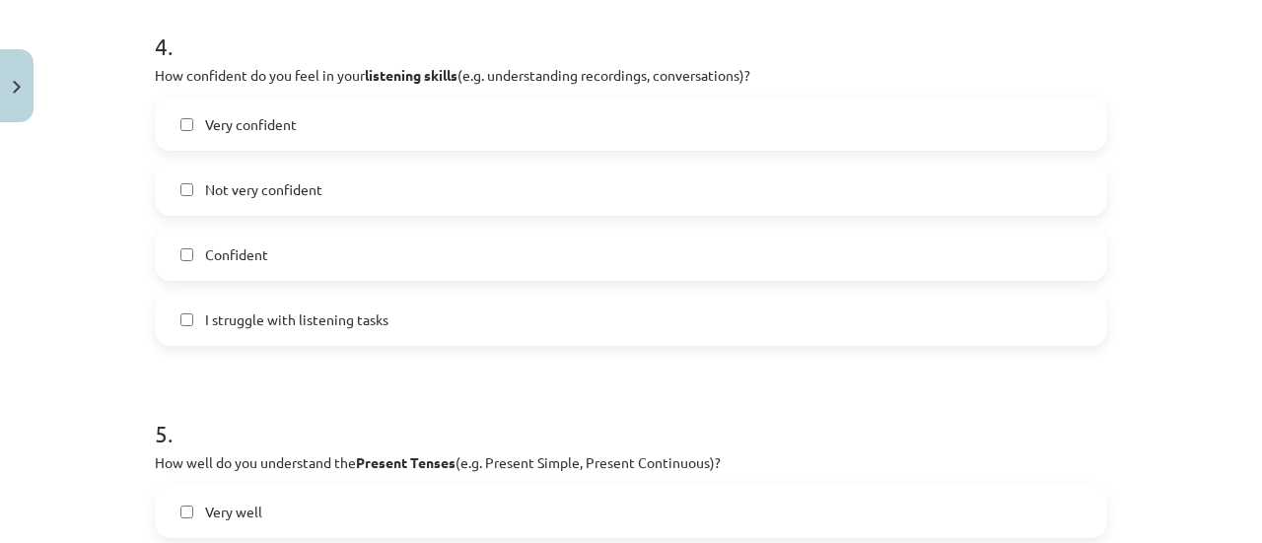
scroll to position [1504, 0]
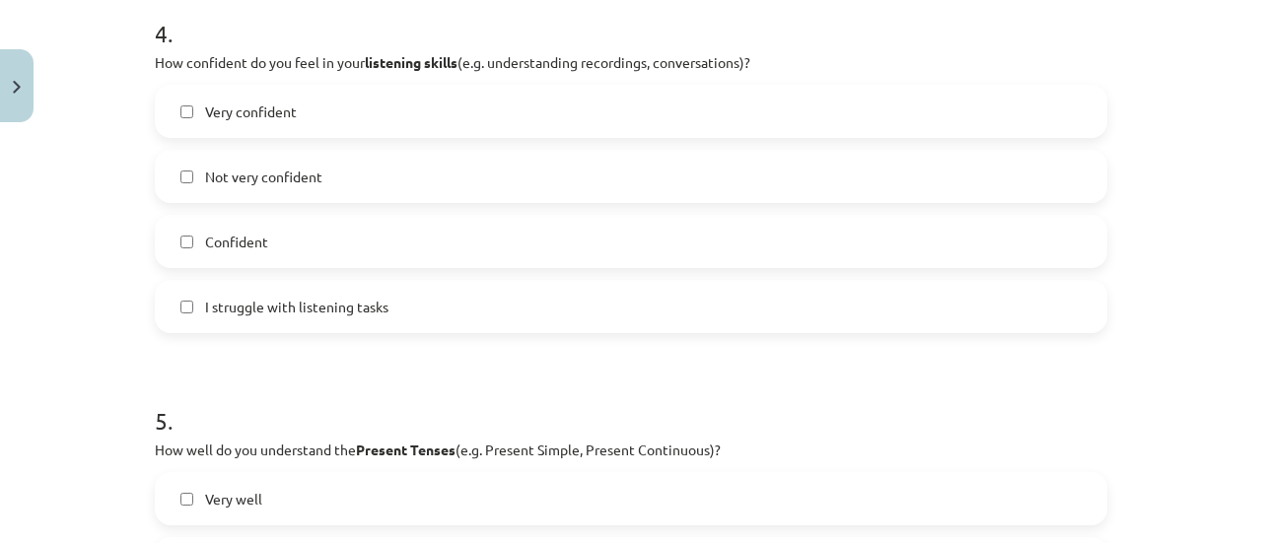
click at [262, 111] on span "Very confident" at bounding box center [251, 112] width 92 height 21
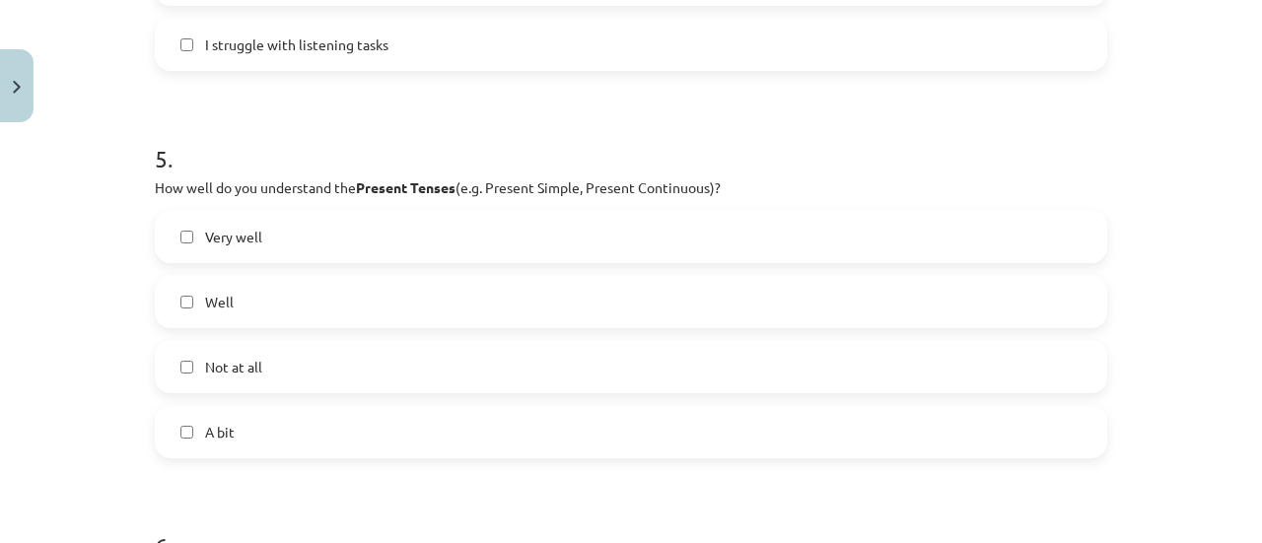
scroll to position [1783, 0]
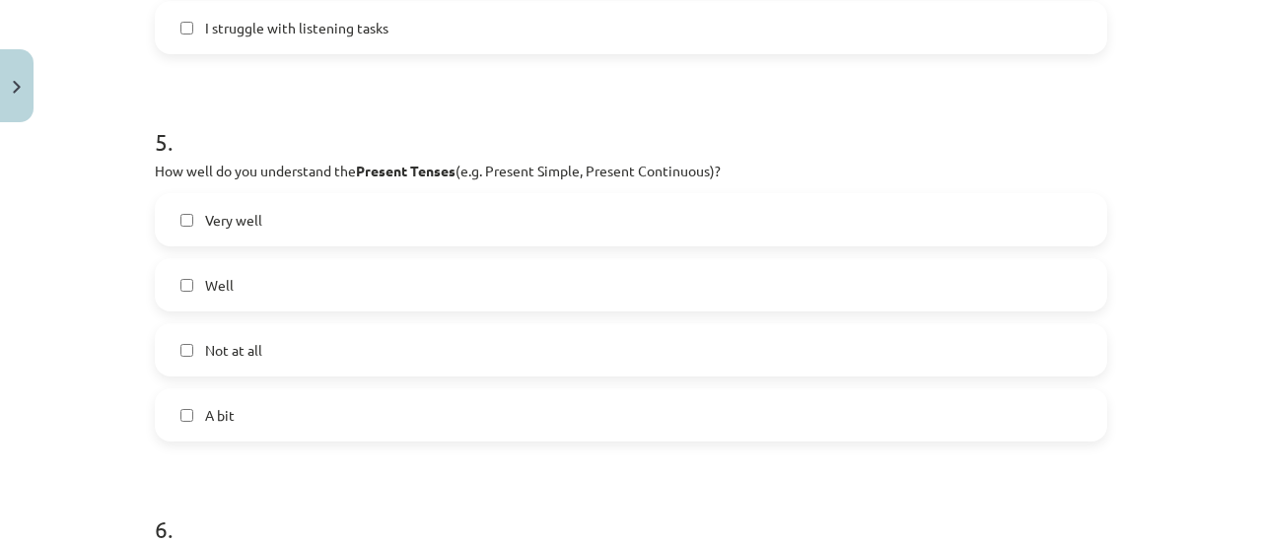
click at [250, 284] on label "Well" at bounding box center [631, 284] width 948 height 49
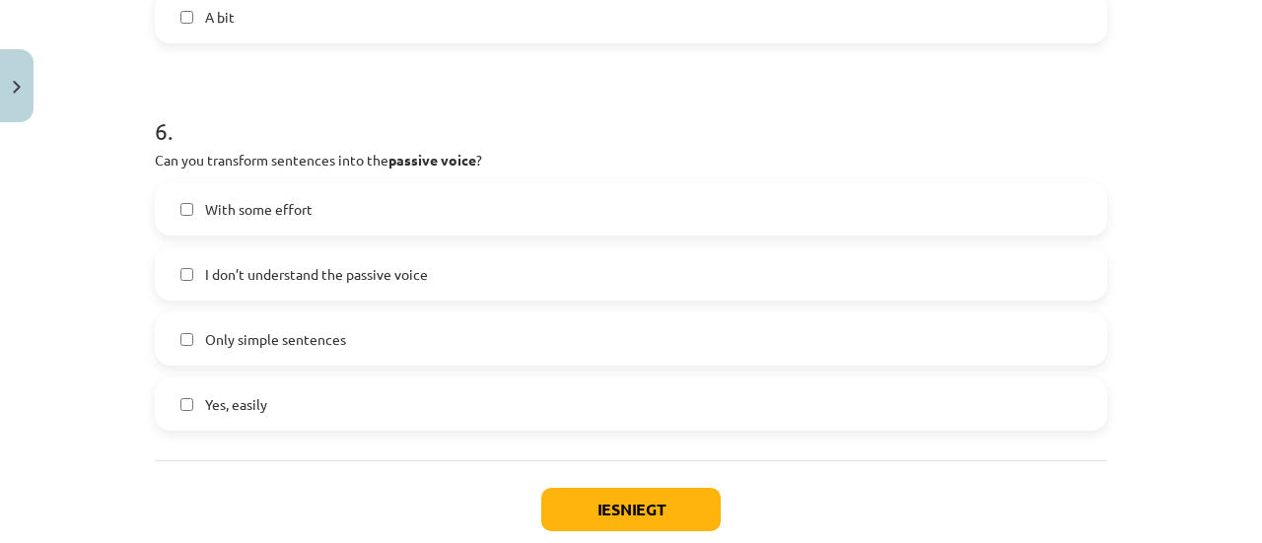
scroll to position [2187, 0]
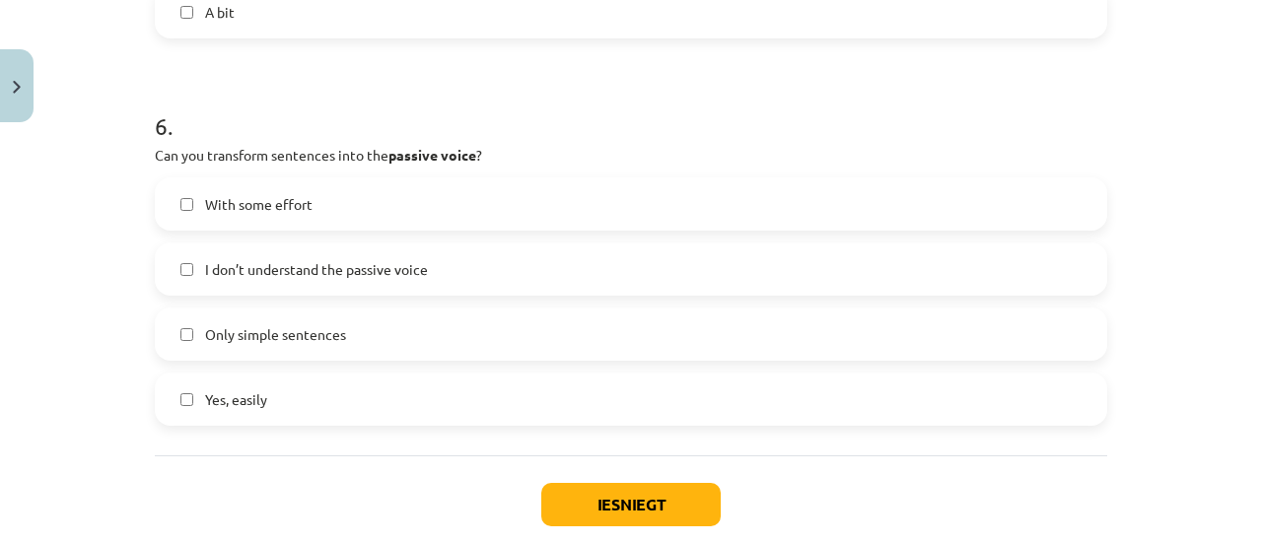
click at [300, 206] on span "With some effort" at bounding box center [258, 204] width 107 height 21
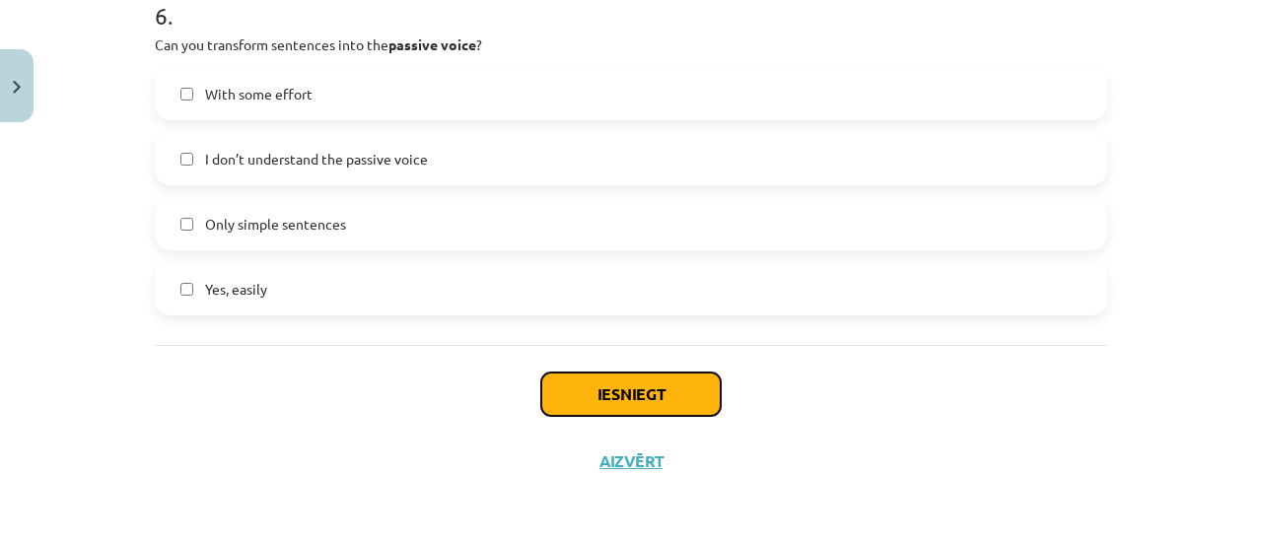
click at [550, 395] on button "Iesniegt" at bounding box center [630, 394] width 179 height 43
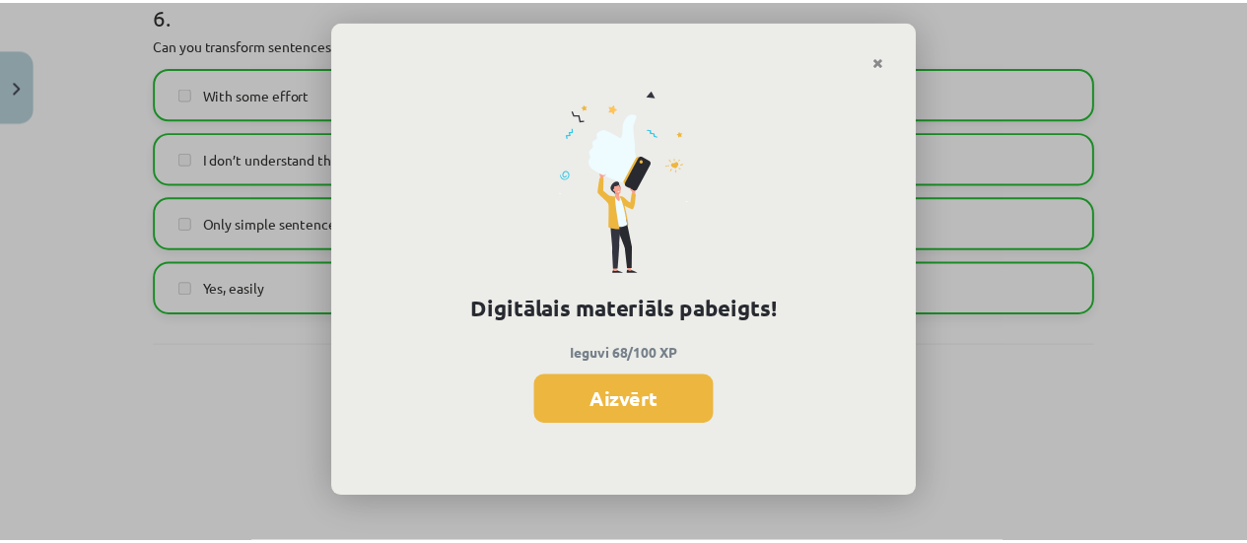
scroll to position [2197, 0]
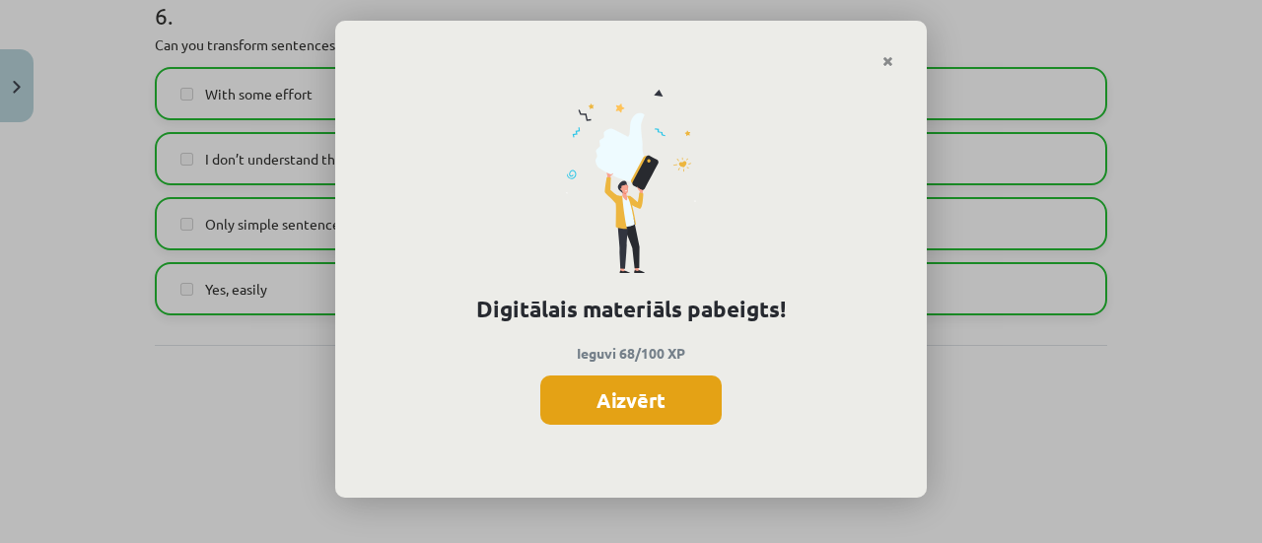
click at [572, 391] on button "Aizvērt" at bounding box center [630, 400] width 181 height 49
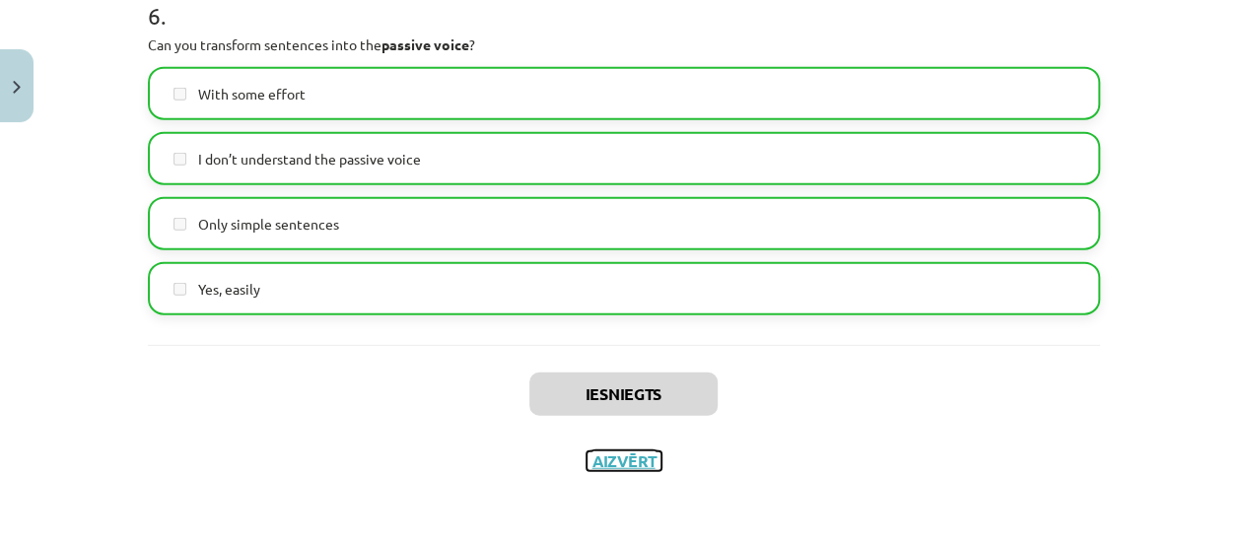
click at [613, 459] on button "Aizvērt" at bounding box center [624, 462] width 75 height 20
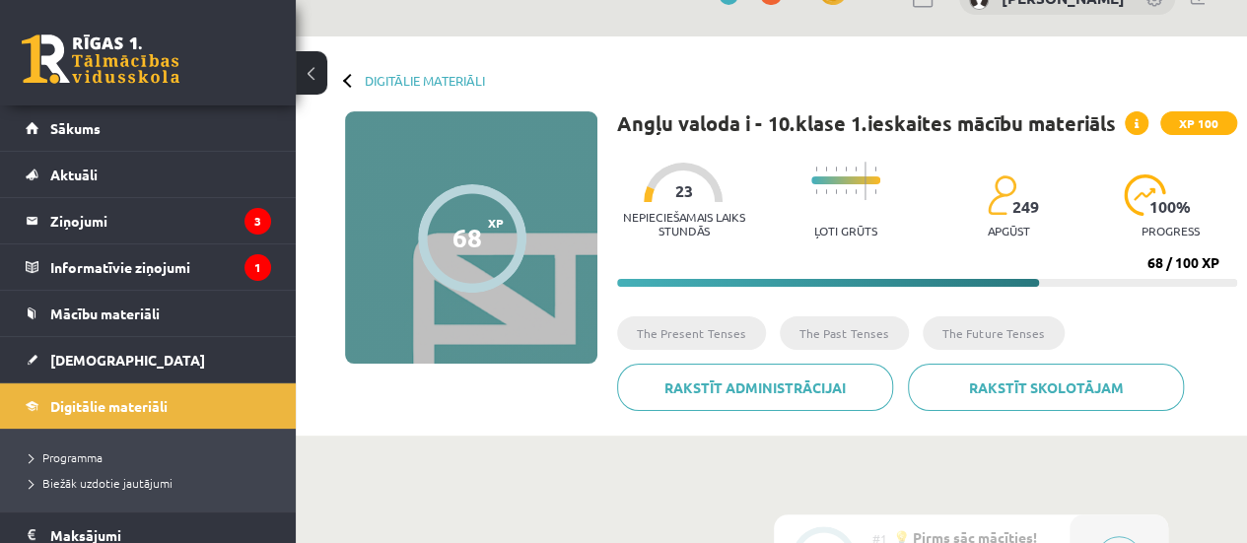
scroll to position [0, 0]
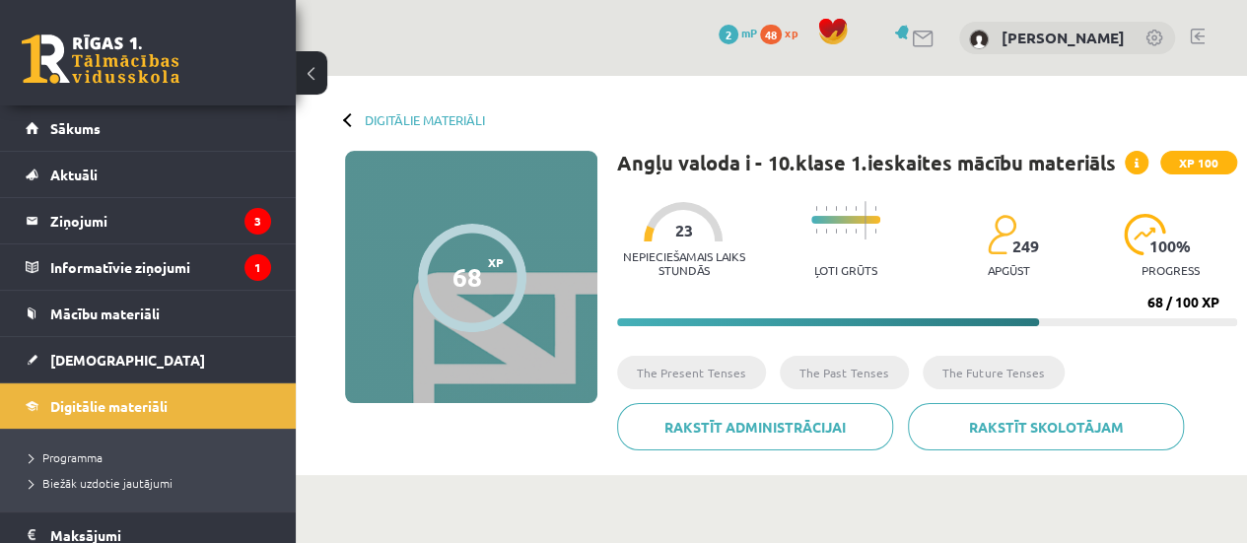
click at [349, 118] on div at bounding box center [350, 119] width 14 height 14
click at [345, 120] on div at bounding box center [350, 119] width 14 height 14
click at [381, 122] on link "Digitālie materiāli" at bounding box center [425, 119] width 120 height 15
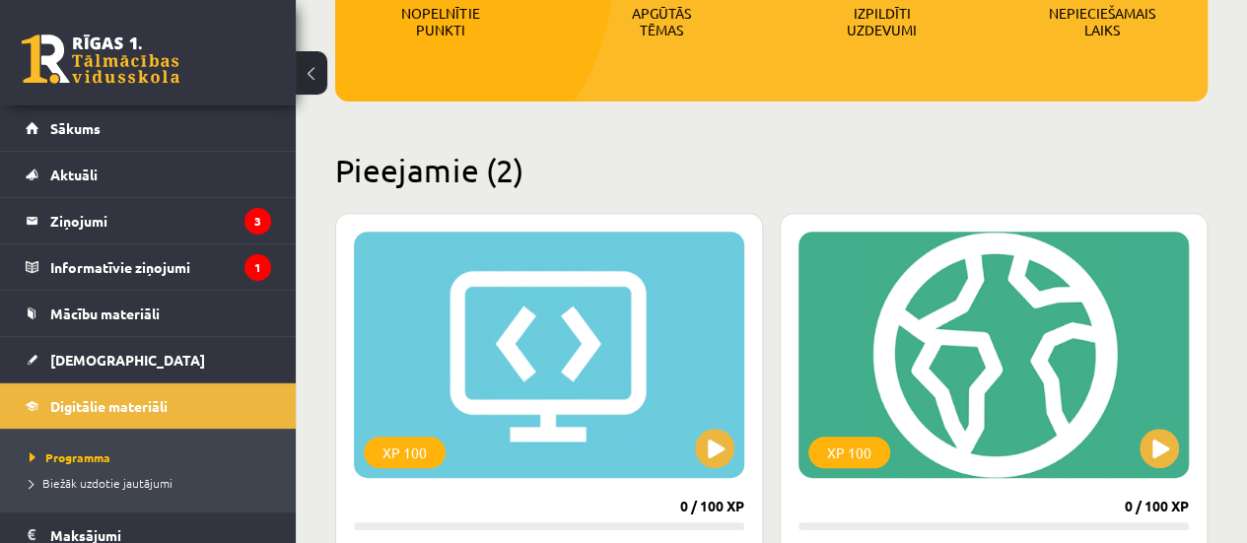
scroll to position [341, 0]
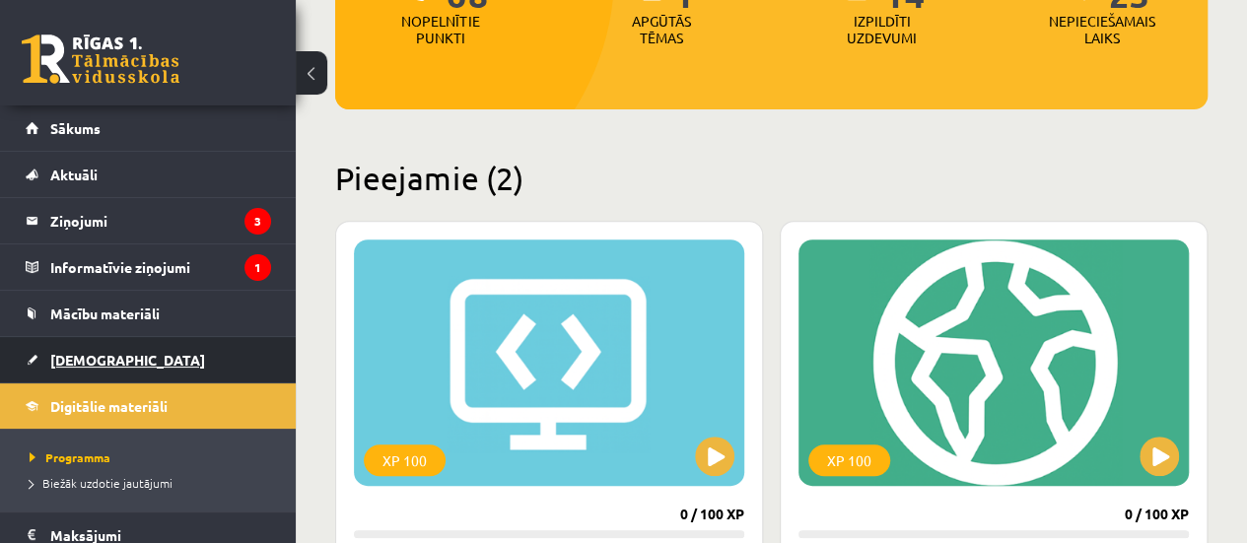
click at [163, 343] on link "[DEMOGRAPHIC_DATA]" at bounding box center [148, 359] width 245 height 45
